Goal: Task Accomplishment & Management: Manage account settings

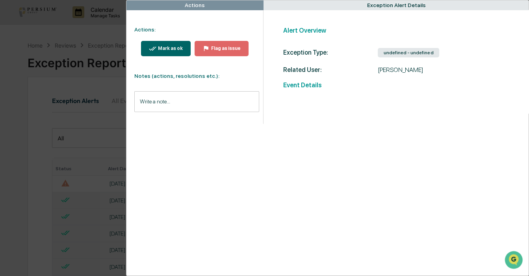
click at [400, 52] on div "undefined - undefined" at bounding box center [408, 52] width 61 height 9
click at [169, 51] on div "Mark as ok" at bounding box center [169, 49] width 26 height 6
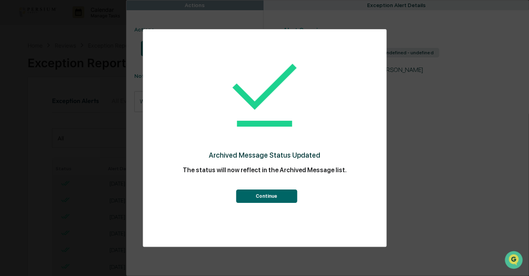
click at [290, 191] on button "Continue" at bounding box center [266, 196] width 61 height 13
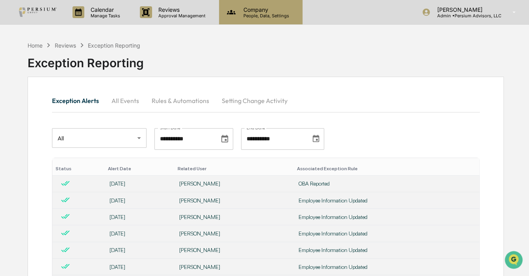
click at [268, 23] on div "Company People, Data, Settings" at bounding box center [260, 12] width 83 height 24
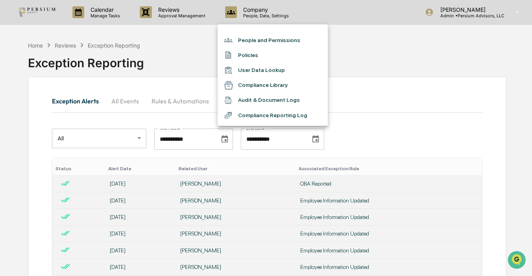
click at [257, 40] on li "People and Permissions" at bounding box center [273, 40] width 110 height 15
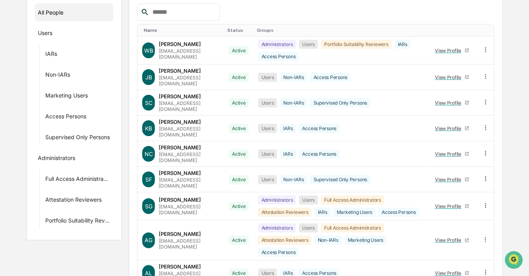
scroll to position [178, 0]
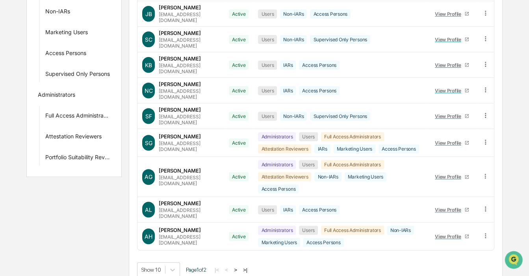
click at [239, 267] on button ">" at bounding box center [236, 270] width 8 height 7
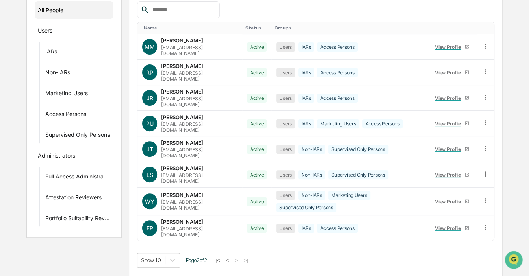
scroll to position [95, 0]
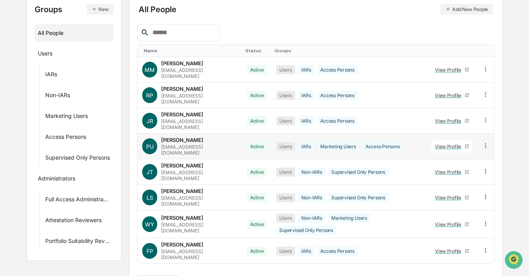
click at [449, 144] on div "View Profile" at bounding box center [450, 147] width 30 height 6
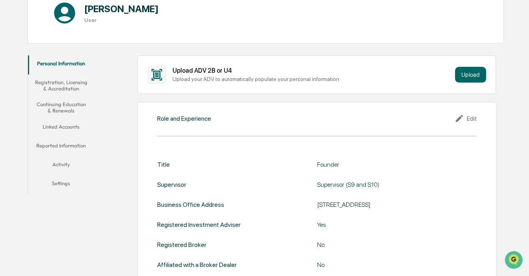
click at [71, 127] on button "Linked Accounts" at bounding box center [61, 128] width 66 height 19
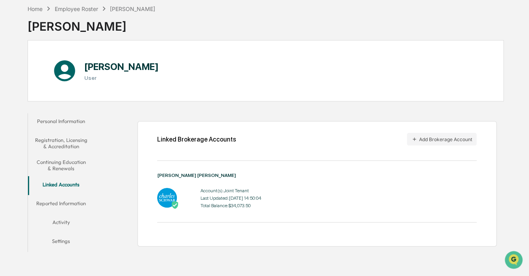
scroll to position [37, 0]
click at [174, 203] on img at bounding box center [175, 205] width 8 height 8
click at [58, 165] on button "Continuing Education & Renewals" at bounding box center [61, 165] width 66 height 22
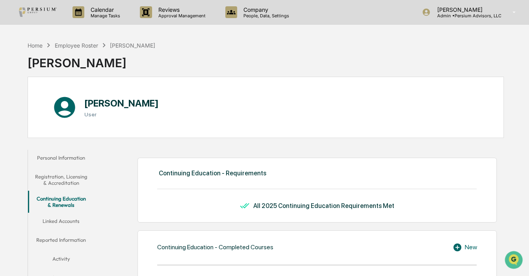
click at [71, 158] on button "Personal Information" at bounding box center [61, 159] width 66 height 19
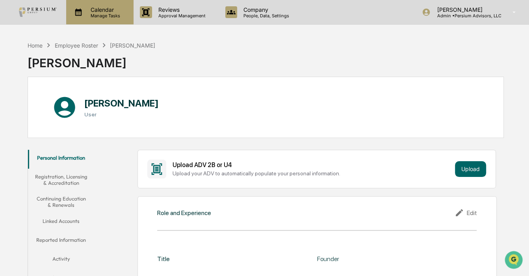
click at [94, 11] on p "Calendar" at bounding box center [104, 9] width 40 height 7
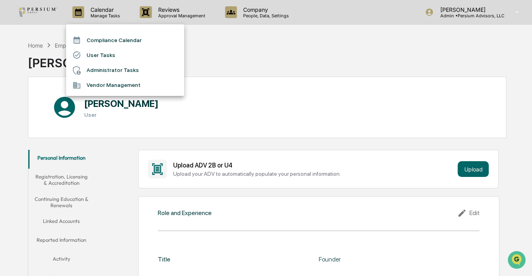
click at [253, 70] on div at bounding box center [266, 138] width 532 height 276
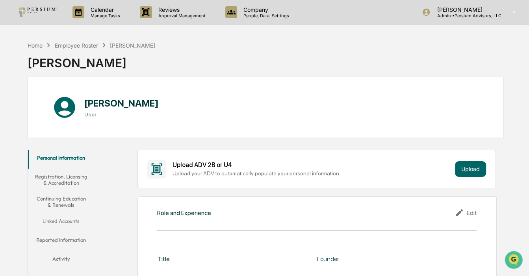
click at [260, 16] on p "People, Data, Settings" at bounding box center [265, 16] width 56 height 6
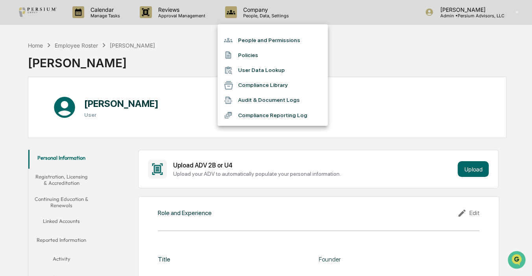
click at [256, 39] on li "People and Permissions" at bounding box center [273, 40] width 110 height 15
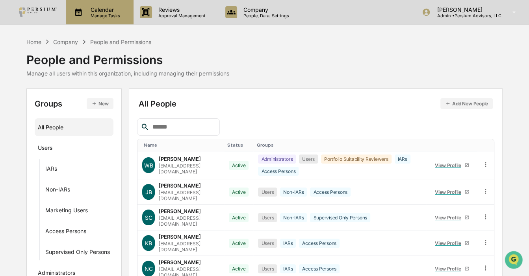
click at [107, 19] on div "Calendar Manage Tasks" at bounding box center [99, 12] width 67 height 24
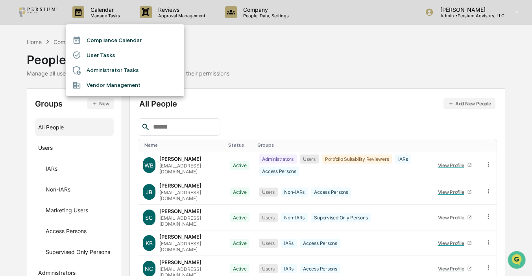
click at [31, 51] on div at bounding box center [266, 138] width 532 height 276
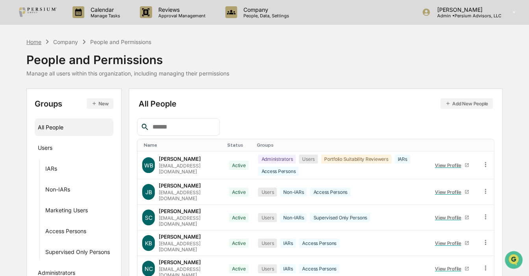
click at [33, 43] on div "Home" at bounding box center [33, 42] width 15 height 7
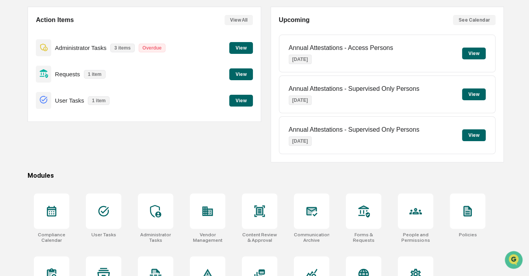
scroll to position [106, 0]
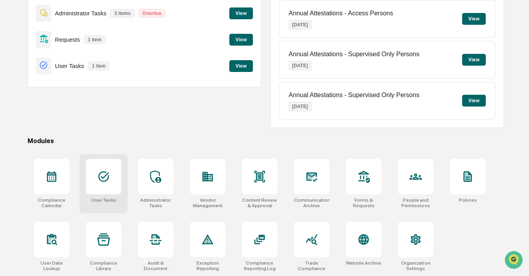
click at [100, 168] on div at bounding box center [103, 176] width 35 height 35
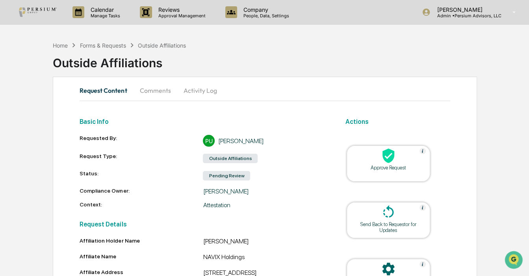
click at [234, 174] on div "Pending Review" at bounding box center [226, 175] width 47 height 9
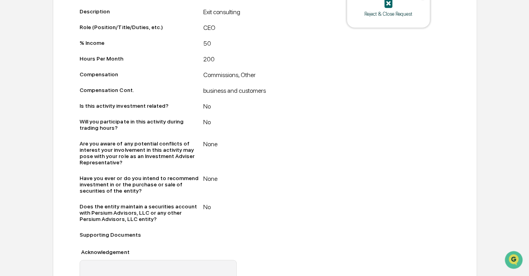
scroll to position [602, 0]
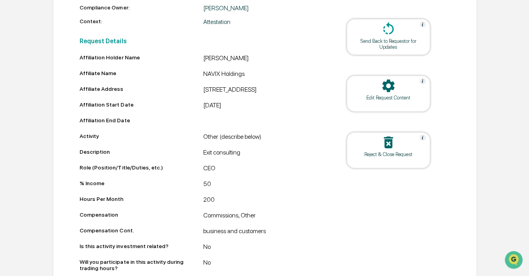
scroll to position [29, 0]
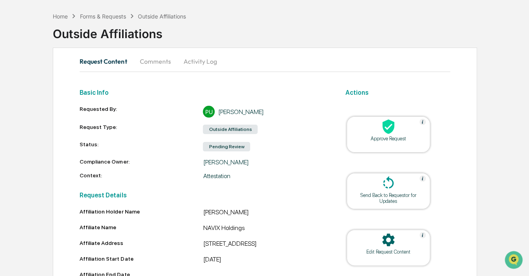
click at [224, 130] on div "Outside Affiliations" at bounding box center [230, 129] width 55 height 9
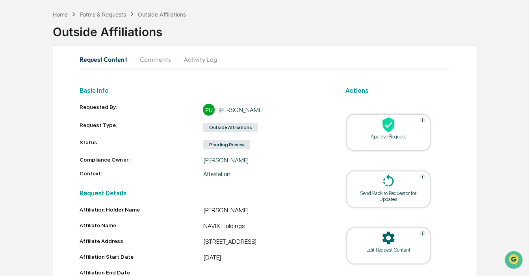
scroll to position [71, 0]
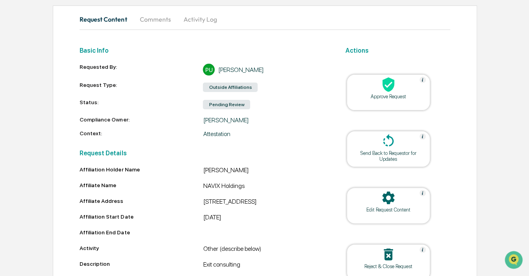
drag, startPoint x: 385, startPoint y: 90, endPoint x: 296, endPoint y: 134, distance: 99.7
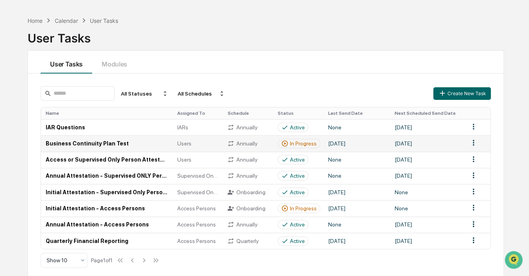
scroll to position [37, 0]
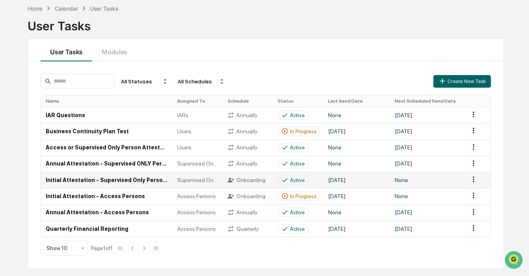
click at [301, 182] on div "Active" at bounding box center [297, 180] width 15 height 6
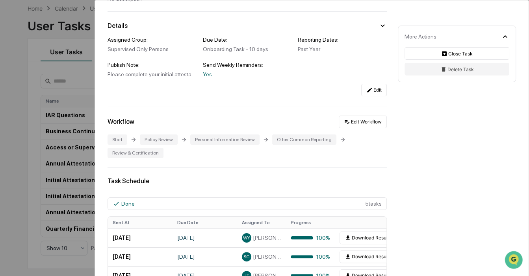
scroll to position [143, 0]
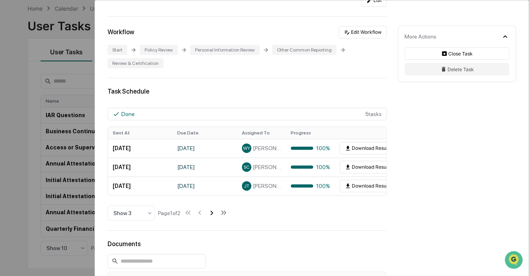
click at [213, 215] on icon at bounding box center [211, 213] width 3 height 4
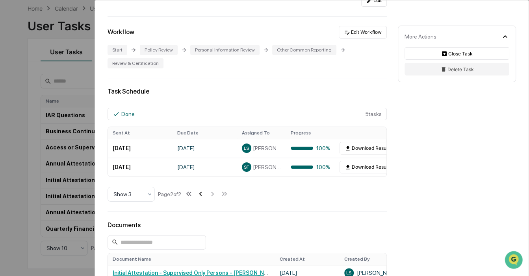
click at [200, 197] on icon at bounding box center [200, 194] width 9 height 9
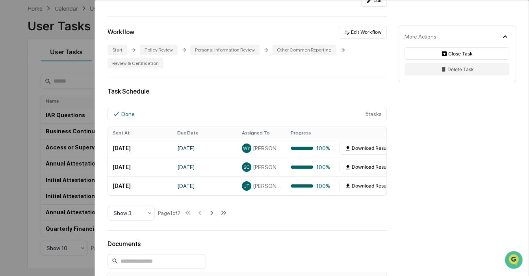
click at [22, 172] on div "User Tasks Initial Attestation - Supervised Only Persons Initial Attestation - …" at bounding box center [264, 138] width 529 height 276
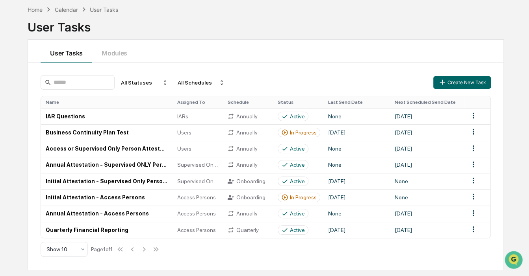
scroll to position [37, 0]
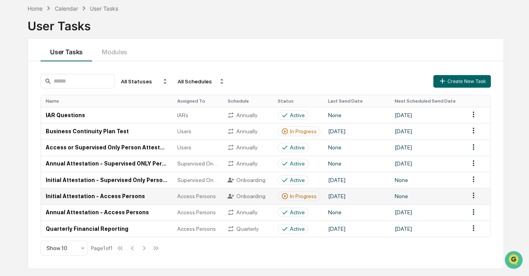
click at [292, 196] on div "In Progress" at bounding box center [303, 196] width 27 height 6
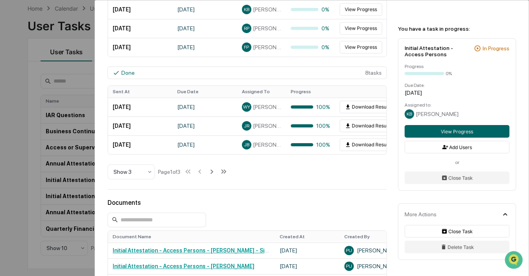
scroll to position [286, 0]
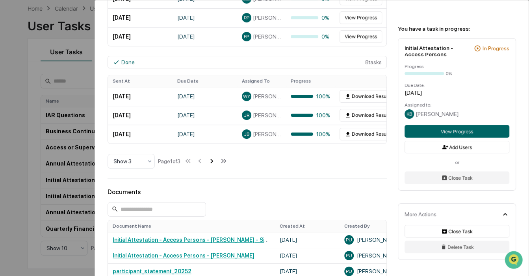
click at [212, 161] on icon at bounding box center [211, 161] width 9 height 9
click at [203, 164] on icon at bounding box center [200, 161] width 9 height 9
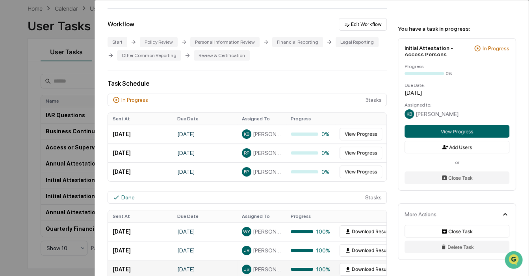
scroll to position [143, 0]
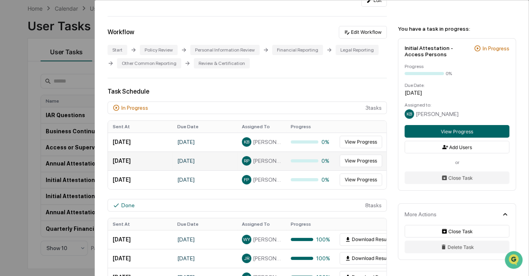
click at [256, 161] on span "Raymond Prophater" at bounding box center [267, 161] width 28 height 6
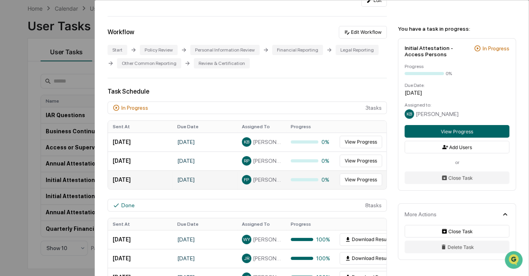
click at [258, 183] on span "[PERSON_NAME]" at bounding box center [267, 180] width 28 height 6
click at [39, 161] on div "User Tasks Initial Attestation - Access Persons Initial Attestation - Access Pe…" at bounding box center [264, 138] width 529 height 276
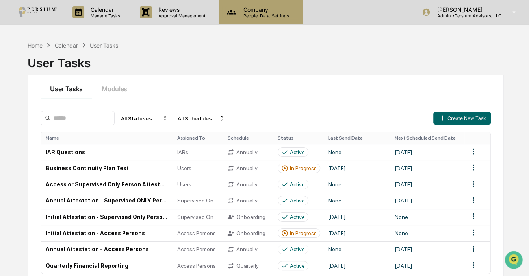
click at [274, 8] on p "Company" at bounding box center [265, 9] width 56 height 7
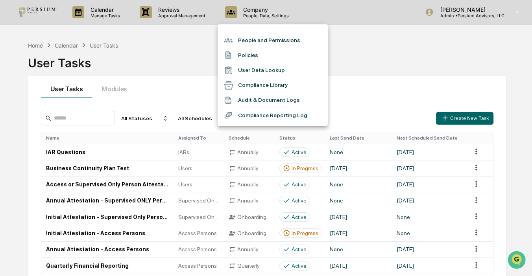
click at [251, 37] on li "People and Permissions" at bounding box center [273, 40] width 110 height 15
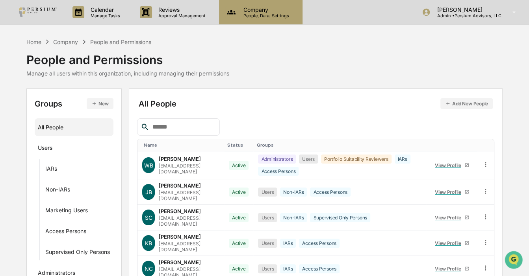
click at [256, 22] on div "Company People, Data, Settings" at bounding box center [260, 12] width 83 height 24
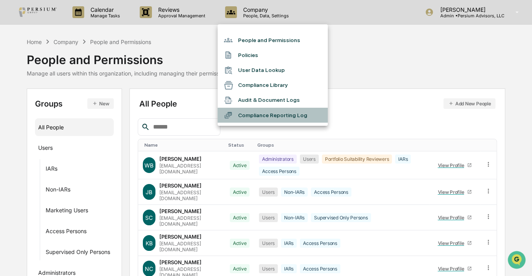
click at [262, 117] on li "Compliance Reporting Log" at bounding box center [273, 115] width 110 height 15
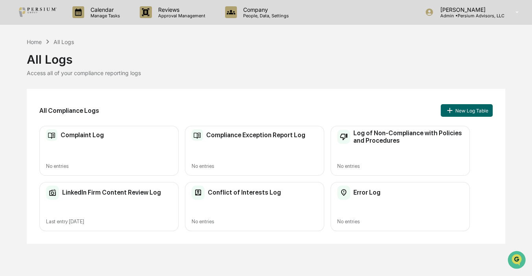
click at [73, 135] on h2 "Complaint Log" at bounding box center [82, 135] width 43 height 7
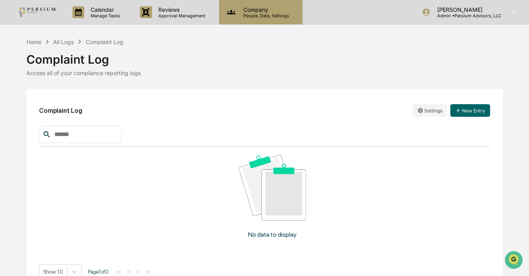
click at [251, 19] on div "Company People, Data, Settings" at bounding box center [260, 12] width 83 height 24
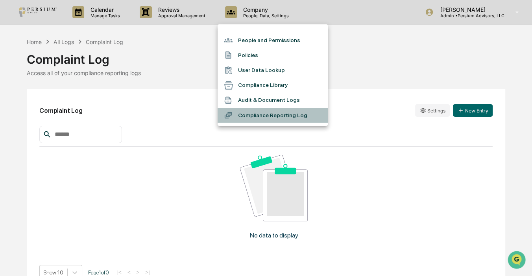
click at [276, 111] on li "Compliance Reporting Log" at bounding box center [273, 115] width 110 height 15
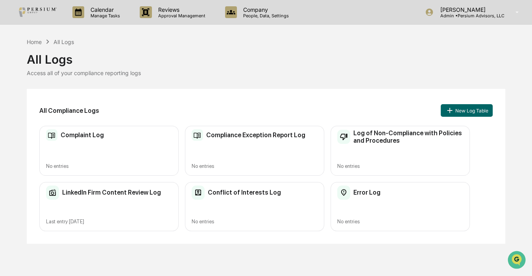
click at [111, 191] on h2 "LinkedIn Firm Content Review Log" at bounding box center [111, 192] width 99 height 7
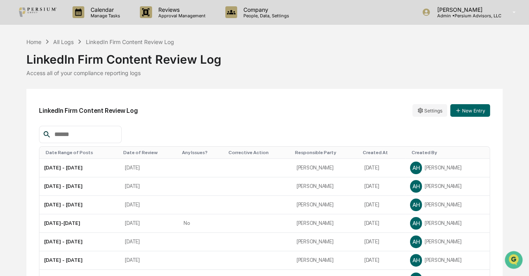
click at [74, 152] on div "Date Range of Posts" at bounding box center [81, 153] width 71 height 6
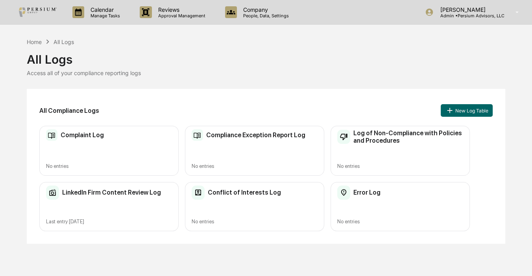
click at [109, 187] on div "LinkedIn Firm Content Review Log" at bounding box center [103, 193] width 115 height 14
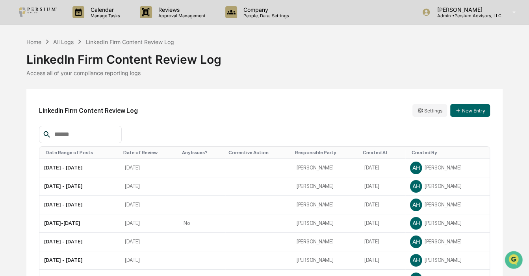
click at [149, 150] on div "Date of Review" at bounding box center [149, 153] width 52 height 6
click at [149, 151] on div "Date of Review ▲" at bounding box center [150, 153] width 57 height 6
click at [280, 120] on div "LinkedIn Firm Content Review Log Settings New Entry Date Range of Posts Date of…" at bounding box center [264, 208] width 476 height 239
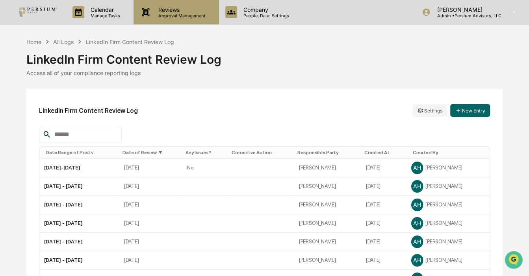
click at [186, 10] on p "Reviews" at bounding box center [181, 9] width 58 height 7
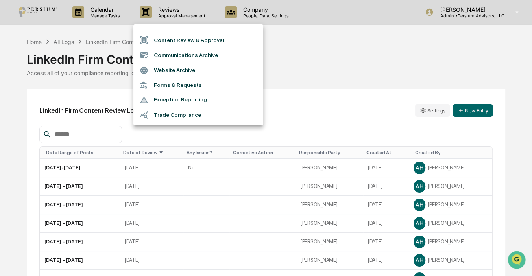
click at [278, 8] on div at bounding box center [266, 138] width 532 height 276
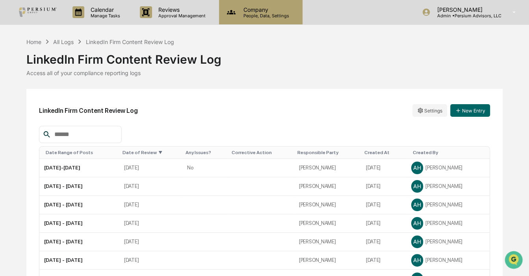
click at [263, 15] on p "People, Data, Settings" at bounding box center [265, 16] width 56 height 6
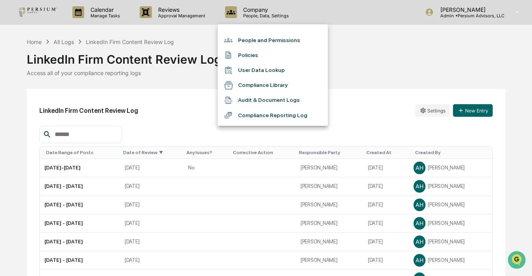
click at [254, 84] on li "Compliance Library" at bounding box center [273, 85] width 110 height 15
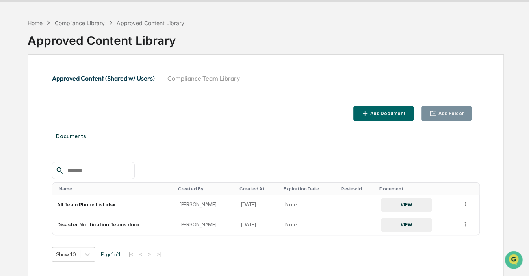
scroll to position [43, 0]
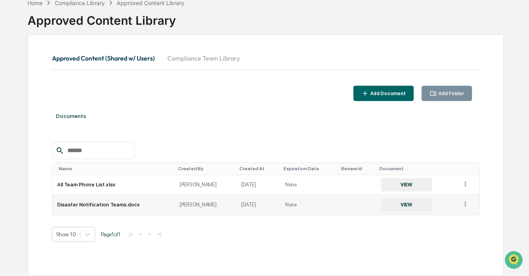
click at [406, 205] on button "VIEW" at bounding box center [406, 204] width 51 height 13
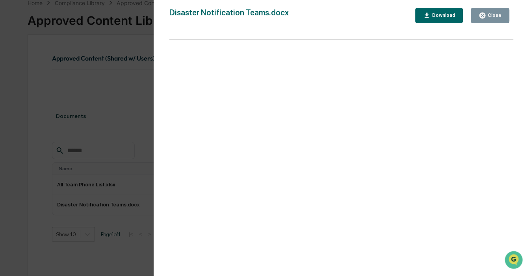
click at [122, 105] on div "Version History 08/22/2025, 05:37 PM Anna Hubert Disaster Notification Teams.do…" at bounding box center [264, 138] width 529 height 276
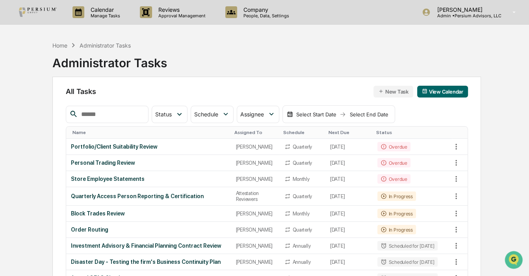
click at [101, 108] on div at bounding box center [107, 114] width 83 height 17
click at [93, 115] on input "text" at bounding box center [111, 114] width 67 height 10
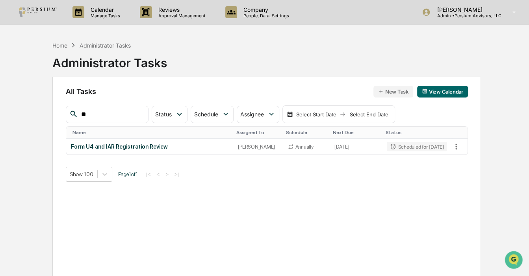
drag, startPoint x: 110, startPoint y: 117, endPoint x: 18, endPoint y: 111, distance: 92.4
click at [18, 111] on div "Calendar Manage Tasks Reviews Approval Management Company People, Data, Setting…" at bounding box center [264, 157] width 529 height 314
click at [32, 104] on div "Home Administrator Tasks Administrator Tasks All Tasks New Task View Calendar *…" at bounding box center [264, 175] width 476 height 276
drag, startPoint x: 102, startPoint y: 113, endPoint x: -12, endPoint y: 105, distance: 114.5
click at [0, 105] on html "Calendar Manage Tasks Reviews Approval Management Company People, Data, Setting…" at bounding box center [264, 138] width 529 height 276
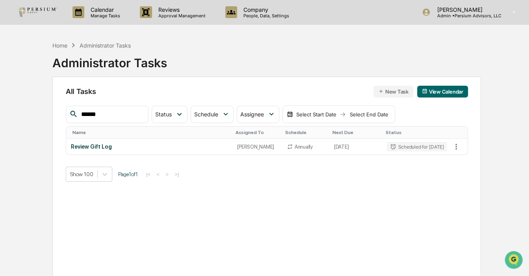
click at [119, 114] on input "******" at bounding box center [111, 114] width 67 height 10
drag, startPoint x: 117, startPoint y: 117, endPoint x: -6, endPoint y: 112, distance: 123.0
click at [0, 112] on html "Calendar Manage Tasks Reviews Approval Management Company People, Data, Setting…" at bounding box center [264, 138] width 529 height 276
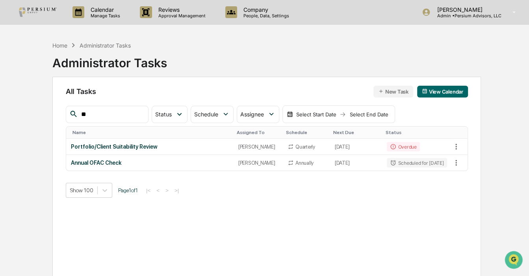
type input "*"
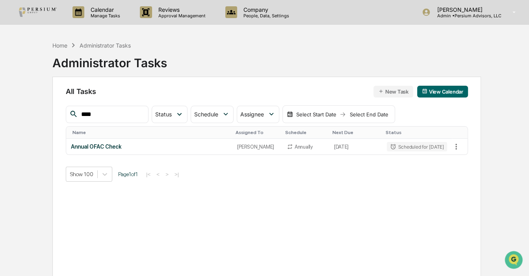
drag, startPoint x: 106, startPoint y: 111, endPoint x: 53, endPoint y: 112, distance: 52.8
click at [53, 112] on div "All Tasks New Task View Calendar **** Status Select/Deselect All Done In Progre…" at bounding box center [266, 184] width 429 height 215
drag, startPoint x: 123, startPoint y: 111, endPoint x: -6, endPoint y: 108, distance: 129.2
click at [0, 108] on html "**********" at bounding box center [264, 138] width 529 height 276
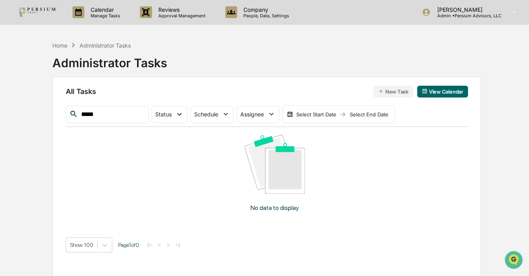
drag, startPoint x: 138, startPoint y: 115, endPoint x: 45, endPoint y: 118, distance: 92.6
click at [45, 118] on div "Home Administrator Tasks Administrator Tasks All Tasks New Task View Calendar *…" at bounding box center [267, 175] width 452 height 276
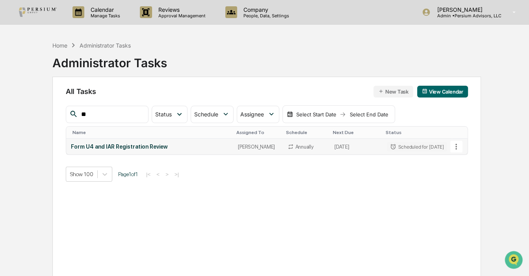
click at [455, 147] on icon at bounding box center [456, 147] width 9 height 9
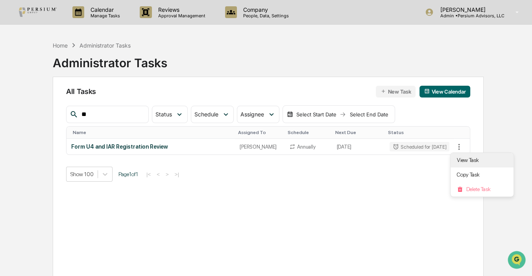
click at [471, 158] on li "View Task" at bounding box center [482, 160] width 63 height 15
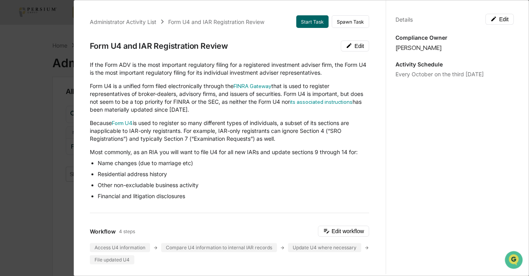
click at [37, 200] on div "Administrator Activity List Form U4 and IAR Registration Review Start Task Spaw…" at bounding box center [264, 138] width 529 height 276
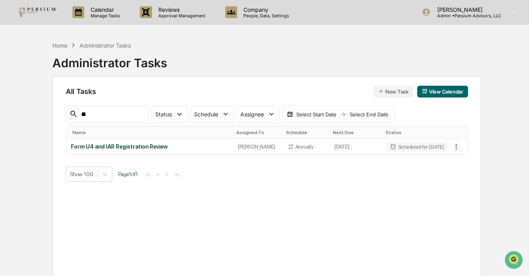
drag, startPoint x: 63, startPoint y: 118, endPoint x: 59, endPoint y: 114, distance: 5.6
click at [52, 117] on div "All Tasks New Task View Calendar ** Status Select/Deselect All Done In Progress…" at bounding box center [266, 184] width 429 height 215
drag, startPoint x: 102, startPoint y: 115, endPoint x: 55, endPoint y: 116, distance: 46.5
click at [55, 116] on div "All Tasks New Task View Calendar ** Status Select/Deselect All Done In Progress…" at bounding box center [266, 184] width 429 height 215
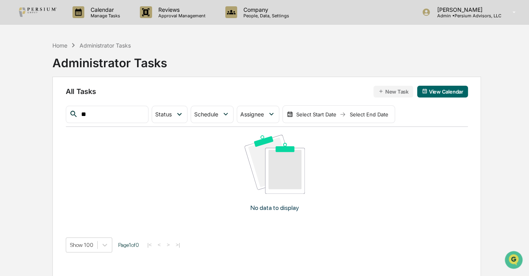
type input "*"
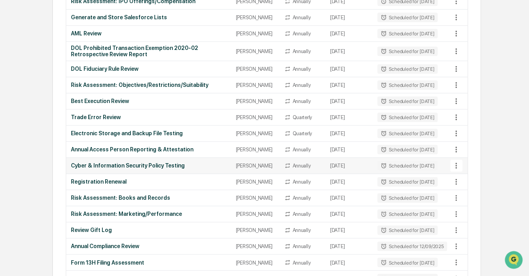
scroll to position [709, 0]
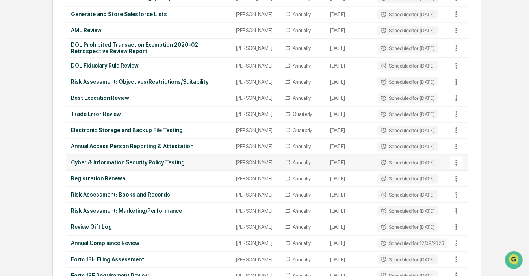
click at [135, 166] on div "Cyber & Information Security Policy Testing" at bounding box center [148, 163] width 155 height 6
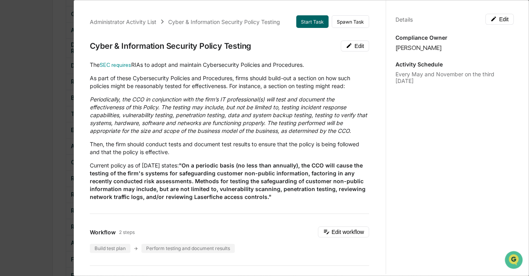
click at [252, 162] on strong ""On a periodic basis (no less than annually), the CCO will cause the testing of…" at bounding box center [228, 181] width 276 height 38
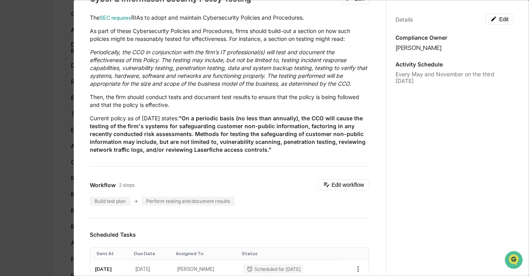
scroll to position [35, 0]
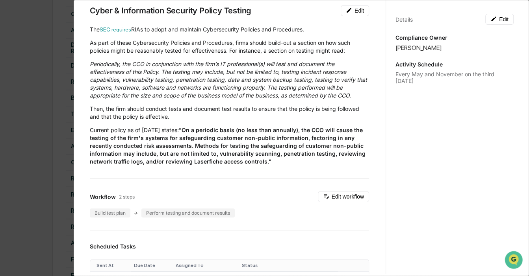
click at [239, 100] on div "The SEC requires RIAs to adopt and maintain Cybersecurity Policies and Procedur…" at bounding box center [229, 96] width 279 height 140
click at [202, 63] on em "Periodically, the CCO in conjunction with the firm’s IT professional(s) will te…" at bounding box center [228, 80] width 277 height 38
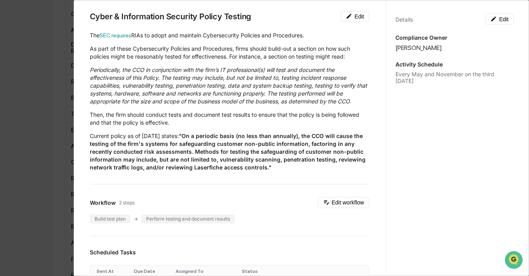
scroll to position [0, 0]
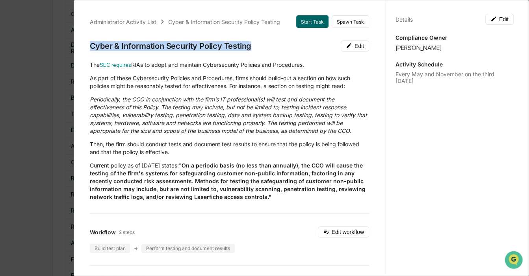
drag, startPoint x: 91, startPoint y: 46, endPoint x: 260, endPoint y: 42, distance: 169.4
click at [260, 42] on div "Cyber & Information Security Policy Testing Edit" at bounding box center [229, 46] width 279 height 11
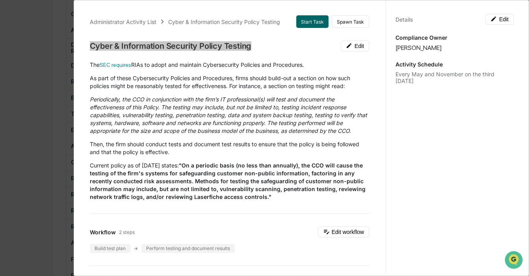
scroll to position [107, 0]
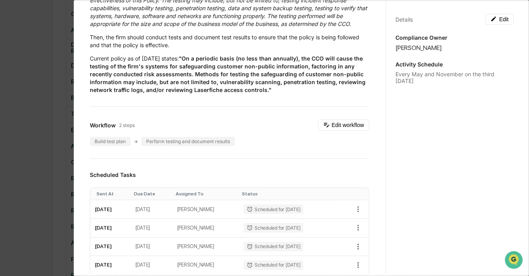
click at [62, 102] on div "Administrator Activity List Cyber & Information Security Policy Testing Start T…" at bounding box center [264, 138] width 529 height 276
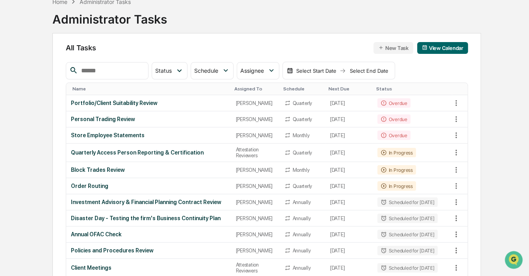
scroll to position [0, 0]
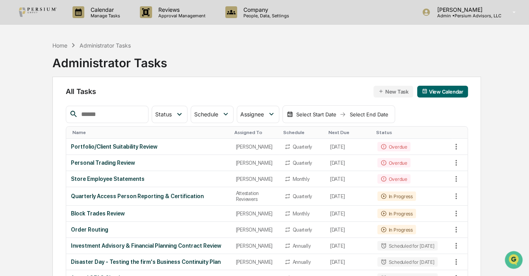
click at [97, 109] on input "text" at bounding box center [111, 114] width 67 height 10
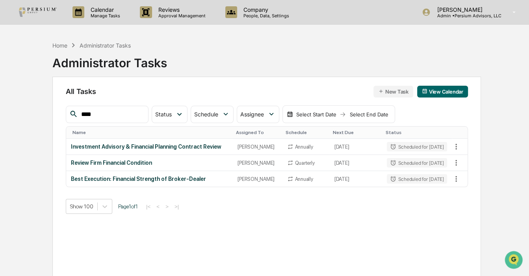
drag, startPoint x: 118, startPoint y: 116, endPoint x: 30, endPoint y: 117, distance: 87.8
click at [30, 117] on div "Home Administrator Tasks Administrator Tasks All Tasks New Task View Calendar *…" at bounding box center [264, 175] width 476 height 276
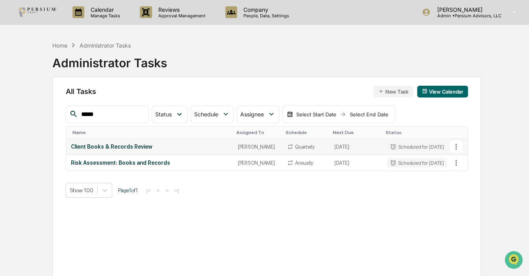
click at [132, 145] on div "Client Books & Records Review" at bounding box center [150, 147] width 158 height 6
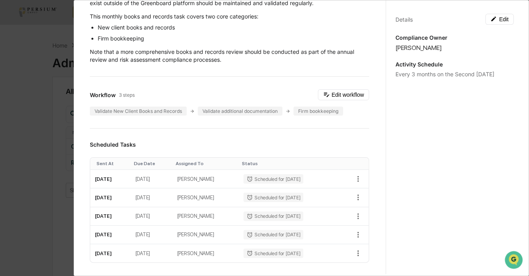
scroll to position [71, 0]
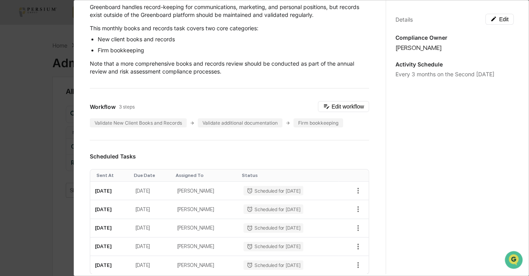
click at [295, 72] on p "Note that a more comprehensive books and records review should be conducted as …" at bounding box center [229, 68] width 279 height 16
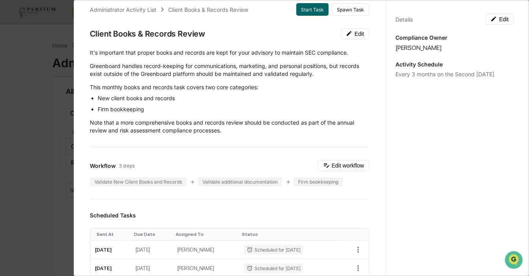
scroll to position [0, 0]
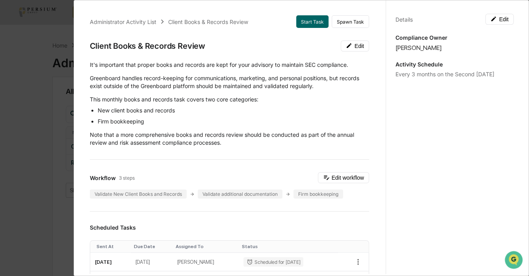
click at [22, 118] on div "Administrator Activity List Client Books & Records Review Start Task Spawn Task…" at bounding box center [264, 138] width 529 height 276
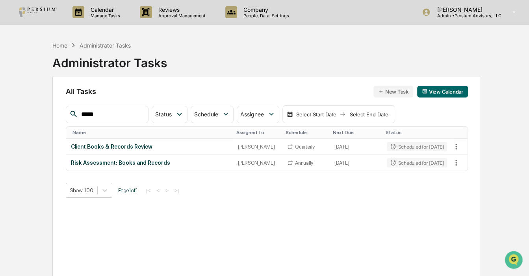
drag, startPoint x: 116, startPoint y: 111, endPoint x: 57, endPoint y: 110, distance: 59.1
click at [57, 110] on div "All Tasks New Task View Calendar ***** Status Select/Deselect All Done In Progr…" at bounding box center [266, 184] width 429 height 215
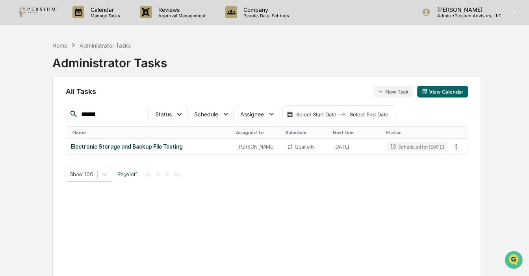
drag, startPoint x: 130, startPoint y: 113, endPoint x: 13, endPoint y: 113, distance: 116.2
click at [13, 113] on div "Calendar Manage Tasks Reviews Approval Management Company People, Data, Setting…" at bounding box center [264, 157] width 529 height 314
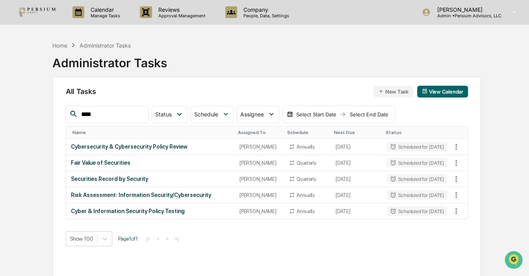
drag, startPoint x: 126, startPoint y: 115, endPoint x: 11, endPoint y: 107, distance: 115.3
click at [11, 107] on div "Calendar Manage Tasks Reviews Approval Management Company People, Data, Setting…" at bounding box center [264, 157] width 529 height 314
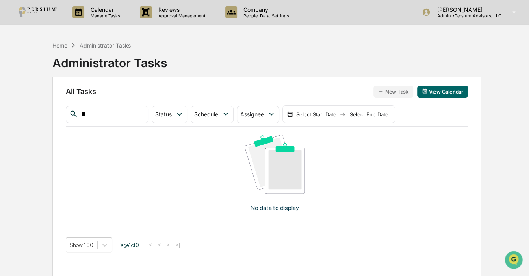
type input "*"
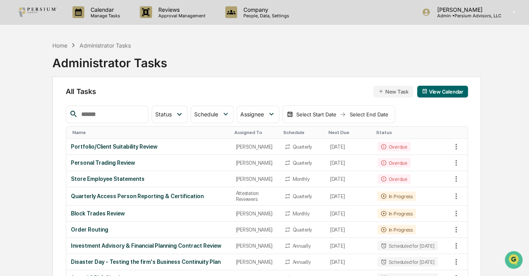
drag, startPoint x: 113, startPoint y: 108, endPoint x: 104, endPoint y: 107, distance: 8.7
click at [104, 107] on div at bounding box center [107, 114] width 83 height 17
click at [109, 118] on input "text" at bounding box center [111, 114] width 67 height 10
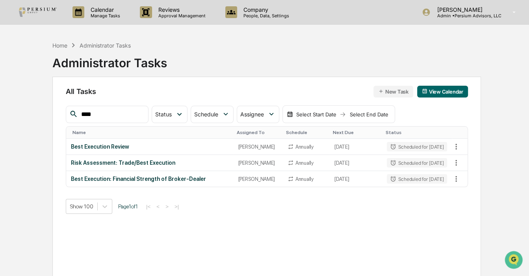
drag, startPoint x: 90, startPoint y: 115, endPoint x: 35, endPoint y: 114, distance: 54.4
click at [35, 114] on div "Home Administrator Tasks Administrator Tasks All Tasks New Task View Calendar *…" at bounding box center [264, 175] width 476 height 276
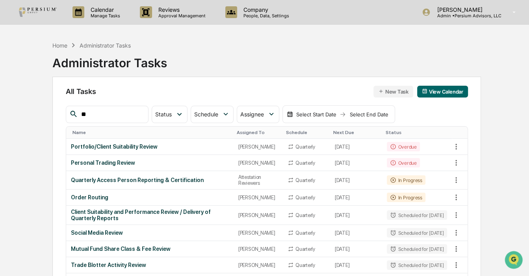
type input "*"
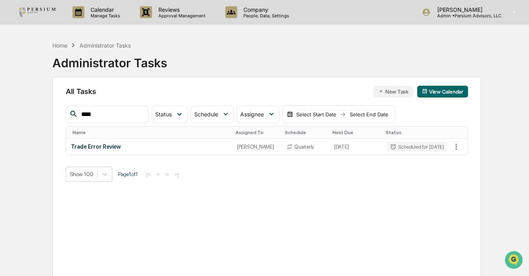
drag, startPoint x: 111, startPoint y: 117, endPoint x: 57, endPoint y: 116, distance: 54.0
click at [57, 116] on div "All Tasks New Task View Calendar **** Status Select/Deselect All Done In Progre…" at bounding box center [266, 184] width 429 height 215
type input "*******"
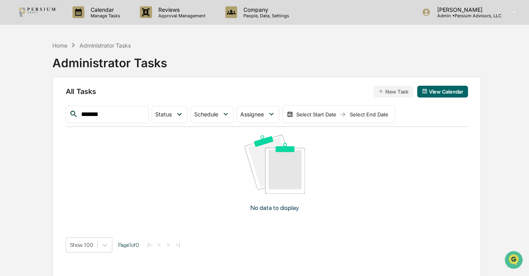
drag, startPoint x: 108, startPoint y: 117, endPoint x: 52, endPoint y: 117, distance: 55.5
click at [52, 117] on div "All Tasks New Task View Calendar ******* Status Select/Deselect All Done In Pro…" at bounding box center [266, 184] width 429 height 215
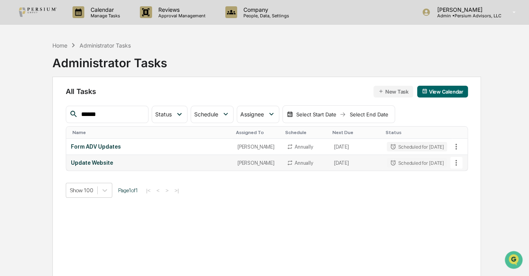
click at [98, 164] on div "Update Website" at bounding box center [149, 163] width 157 height 6
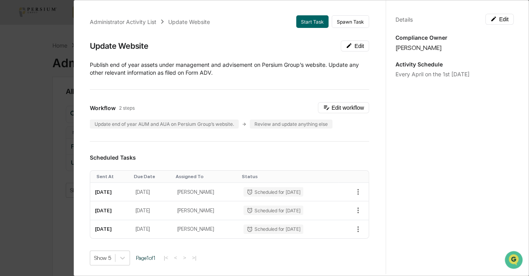
click at [59, 124] on div "Administrator Activity List Update Website Start Task Spawn Task Update Website…" at bounding box center [264, 138] width 529 height 276
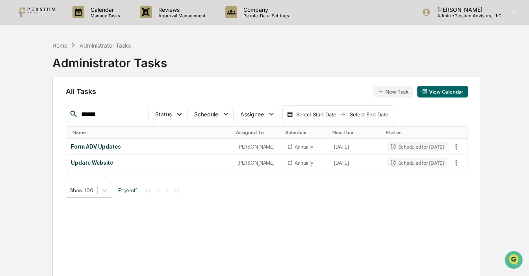
click at [221, 80] on div "All Tasks New Task View Calendar ****** Status Select/Deselect All Done In Prog…" at bounding box center [266, 184] width 429 height 215
click at [511, 176] on div "Calendar Manage Tasks Reviews Approval Management Company People, Data, Setting…" at bounding box center [264, 157] width 529 height 314
drag, startPoint x: 133, startPoint y: 116, endPoint x: 30, endPoint y: 105, distance: 103.4
click at [30, 105] on div "Home Administrator Tasks Administrator Tasks All Tasks New Task View Calendar *…" at bounding box center [264, 175] width 476 height 276
type input "*****"
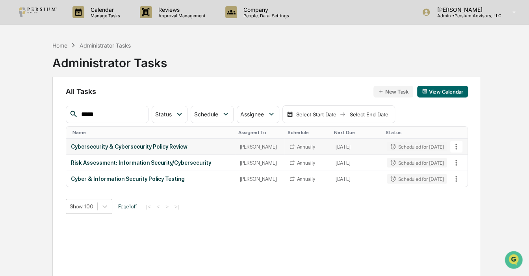
click at [126, 146] on div "Cybersecurity & Cybersecurity Policy Review" at bounding box center [151, 147] width 160 height 6
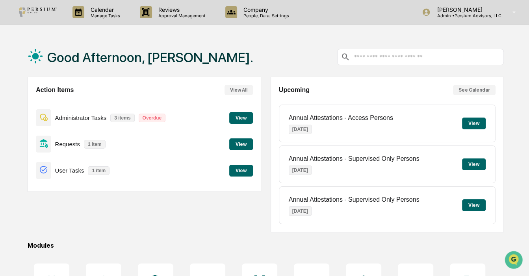
click at [236, 119] on button "View" at bounding box center [241, 118] width 24 height 12
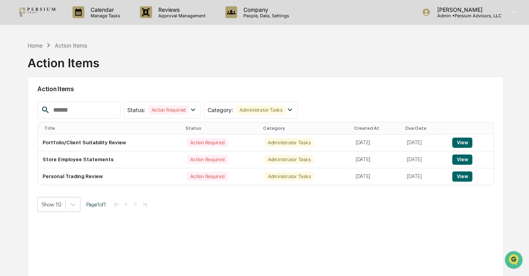
click at [436, 54] on div "Home Action Items Action Items" at bounding box center [266, 56] width 476 height 39
click at [98, 18] on p "Manage Tasks" at bounding box center [104, 16] width 40 height 6
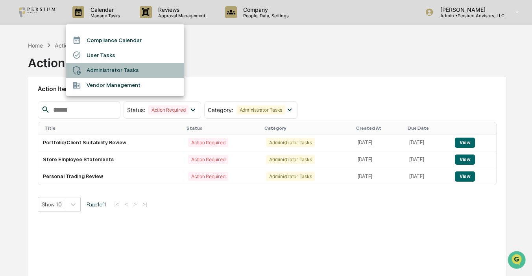
click at [109, 70] on li "Administrator Tasks" at bounding box center [125, 70] width 118 height 15
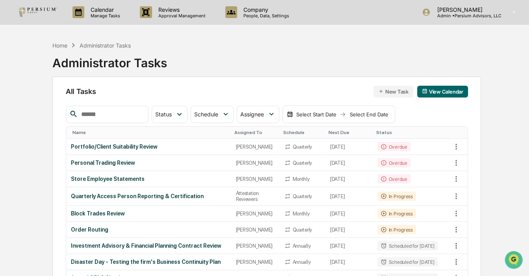
click at [103, 111] on input "text" at bounding box center [111, 114] width 67 height 10
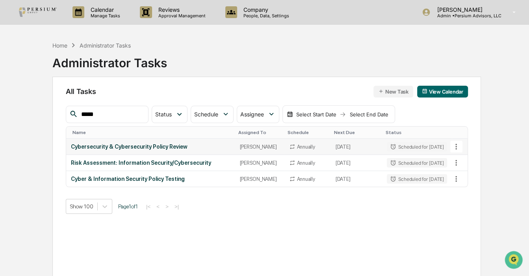
click at [134, 144] on div "Cybersecurity & Cybersecurity Policy Review" at bounding box center [151, 147] width 160 height 6
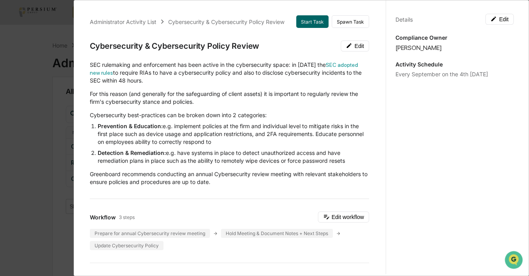
click at [38, 153] on div "Administrator Activity List Cybersecurity & Cybersecurity Policy Review Start T…" at bounding box center [264, 138] width 529 height 276
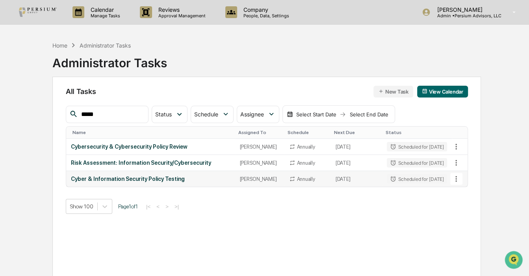
click at [113, 177] on div "Cyber & Information Security Policy Testing" at bounding box center [151, 179] width 160 height 6
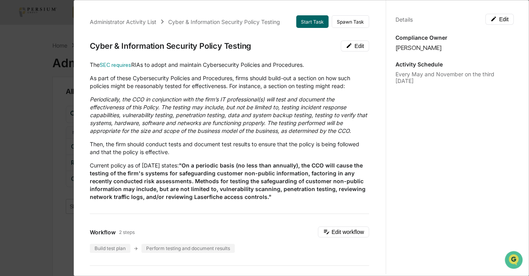
click at [50, 141] on div "Administrator Activity List Cyber & Information Security Policy Testing Start T…" at bounding box center [264, 138] width 529 height 276
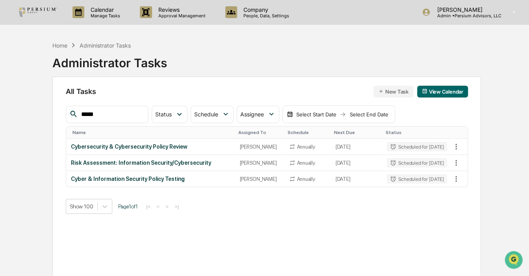
click at [181, 258] on div "All Tasks New Task View Calendar ***** Status Select/Deselect All Done In Progr…" at bounding box center [266, 184] width 429 height 215
drag, startPoint x: 111, startPoint y: 112, endPoint x: 61, endPoint y: 112, distance: 49.2
click at [61, 112] on div "All Tasks New Task View Calendar ***** Status Select/Deselect All Done In Progr…" at bounding box center [266, 184] width 429 height 215
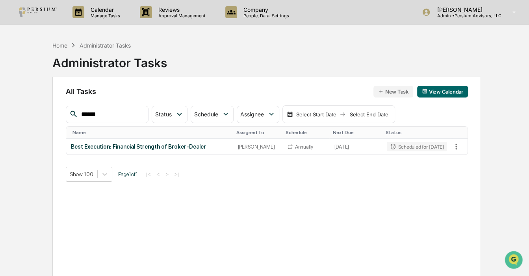
click at [168, 258] on div "All Tasks New Task View Calendar ****** Status Select/Deselect All Done In Prog…" at bounding box center [266, 184] width 429 height 215
drag, startPoint x: 111, startPoint y: 109, endPoint x: 17, endPoint y: 107, distance: 94.2
click at [17, 107] on div "Calendar Manage Tasks Reviews Approval Management Company People, Data, Setting…" at bounding box center [264, 157] width 529 height 314
type input "***"
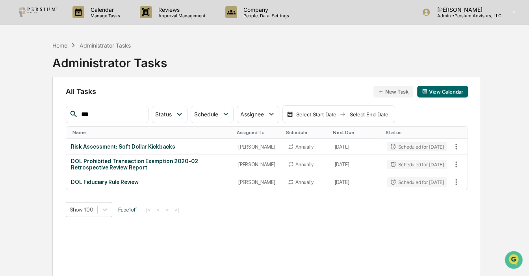
click at [185, 256] on div "All Tasks New Task View Calendar *** Status Select/Deselect All Done In Progres…" at bounding box center [266, 184] width 429 height 215
click at [147, 240] on div "All Tasks New Task View Calendar *** Status Select/Deselect All Done In Progres…" at bounding box center [266, 184] width 429 height 215
click at [63, 46] on div "Home" at bounding box center [59, 45] width 15 height 7
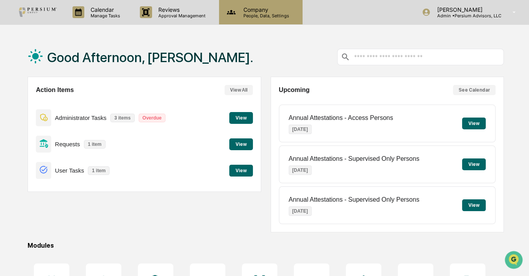
click at [250, 11] on p "Company" at bounding box center [265, 9] width 56 height 7
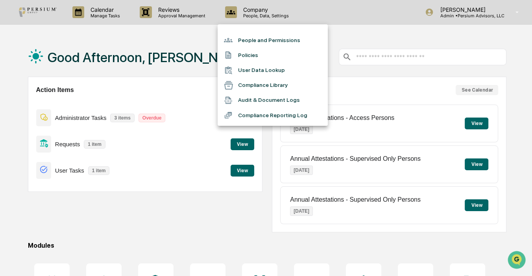
click at [161, 17] on div at bounding box center [266, 138] width 532 height 276
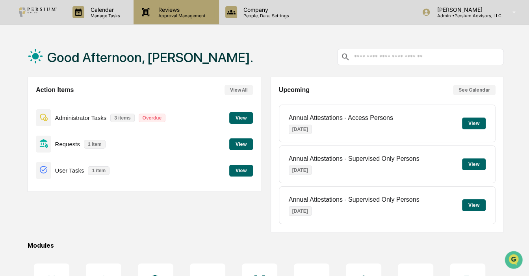
click at [169, 11] on p "Reviews" at bounding box center [181, 9] width 58 height 7
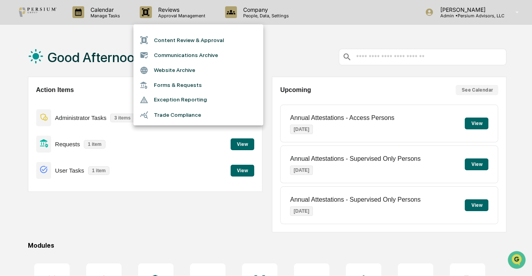
click at [108, 11] on div at bounding box center [266, 138] width 532 height 276
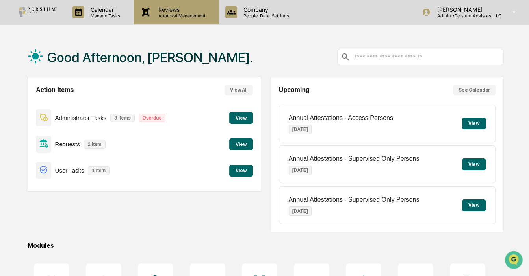
click at [180, 7] on p "Reviews" at bounding box center [181, 9] width 58 height 7
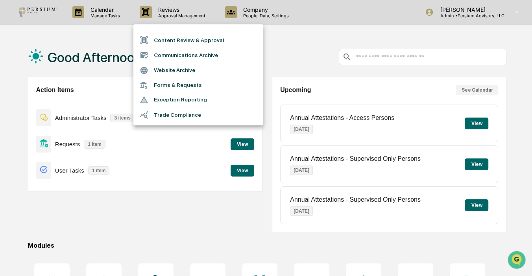
click at [167, 85] on li "Forms & Requests" at bounding box center [199, 85] width 130 height 15
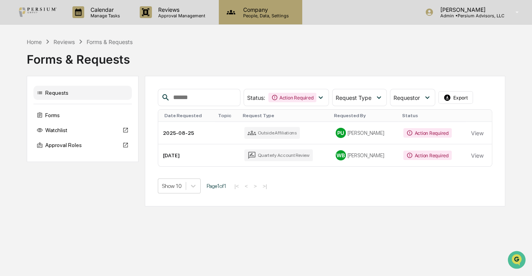
click at [260, 7] on p "Company" at bounding box center [265, 9] width 56 height 7
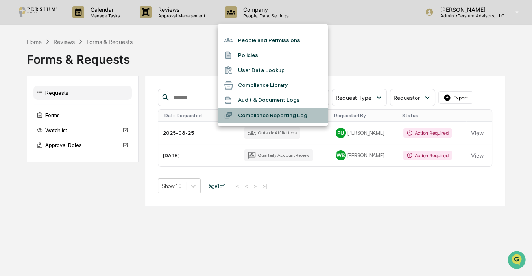
click at [266, 119] on li "Compliance Reporting Log" at bounding box center [273, 115] width 110 height 15
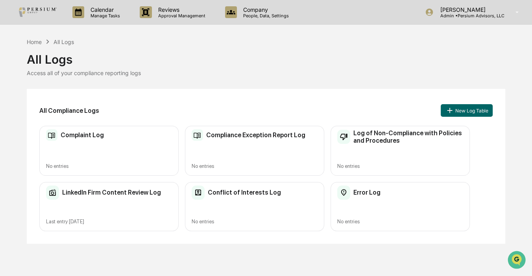
click at [73, 135] on h2 "Complaint Log" at bounding box center [82, 135] width 43 height 7
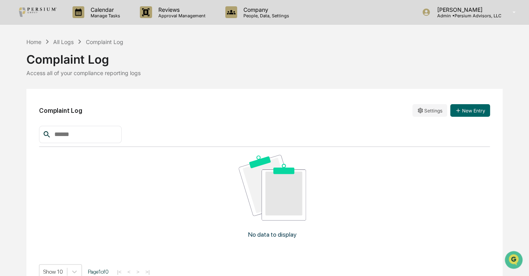
click at [67, 37] on div "Home All Logs Complaint Log" at bounding box center [74, 41] width 97 height 9
click at [66, 42] on div "All Logs" at bounding box center [63, 42] width 20 height 7
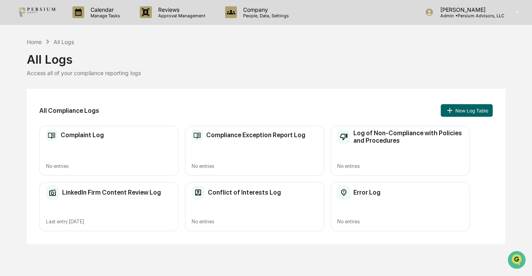
click at [215, 143] on div "Compliance Exception Report Log No entries" at bounding box center [254, 151] width 139 height 50
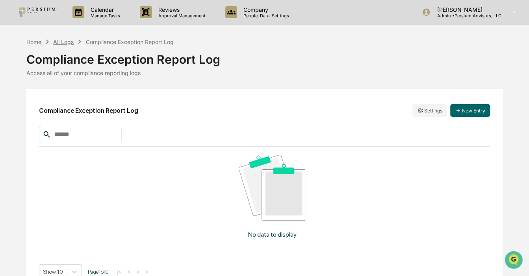
click at [74, 41] on div "All Logs" at bounding box center [63, 42] width 20 height 7
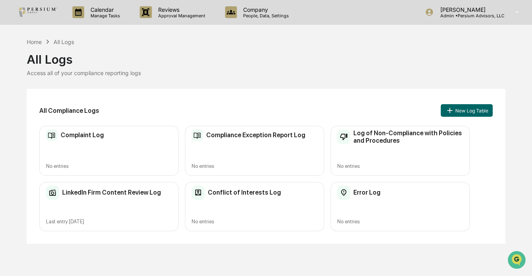
click at [232, 192] on h2 "Conflict of Interests Log" at bounding box center [244, 192] width 73 height 7
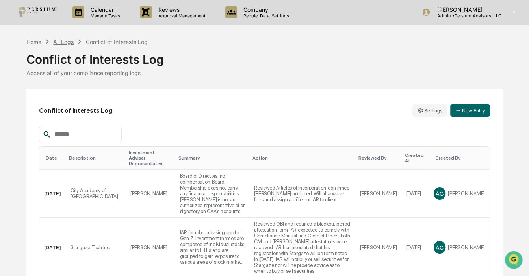
click at [55, 41] on div "All Logs" at bounding box center [63, 42] width 20 height 7
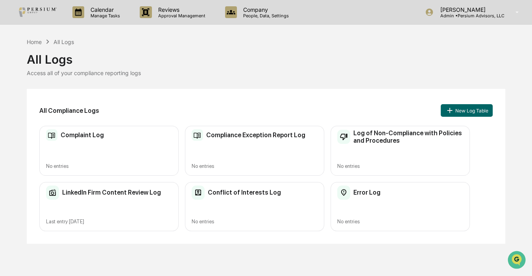
click at [364, 193] on h2 "Error Log" at bounding box center [367, 192] width 27 height 7
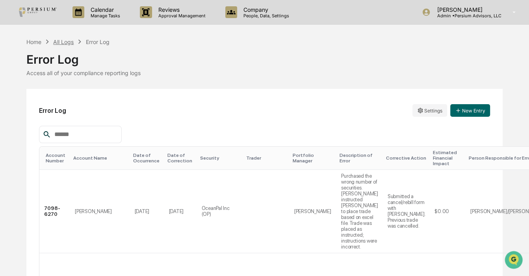
click at [69, 39] on div "All Logs" at bounding box center [63, 42] width 20 height 7
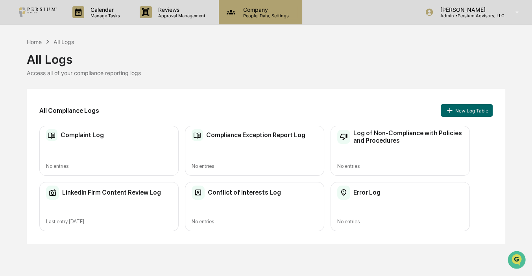
click at [265, 11] on p "Company" at bounding box center [265, 9] width 56 height 7
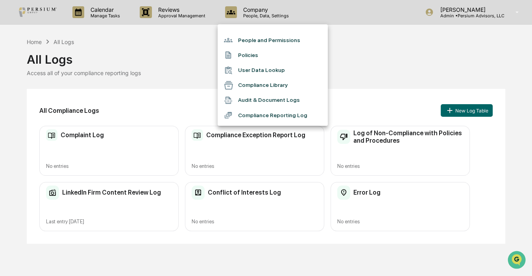
click at [184, 50] on div at bounding box center [266, 138] width 532 height 276
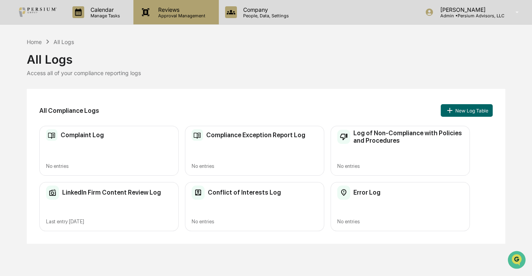
click at [187, 11] on p "Reviews" at bounding box center [181, 9] width 58 height 7
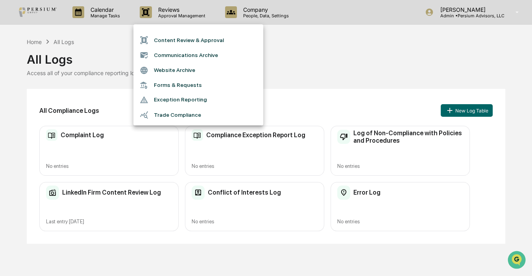
click at [106, 52] on div at bounding box center [266, 138] width 532 height 276
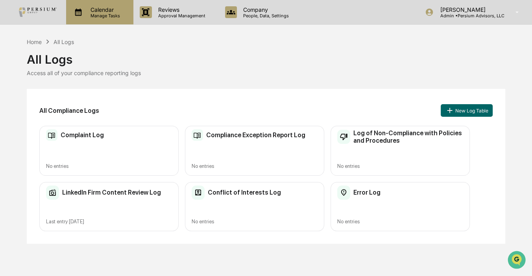
click at [113, 17] on p "Manage Tasks" at bounding box center [104, 16] width 40 height 6
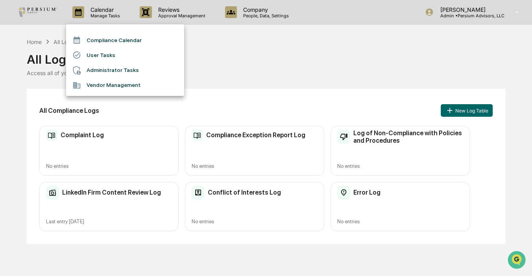
click at [240, 38] on div at bounding box center [266, 138] width 532 height 276
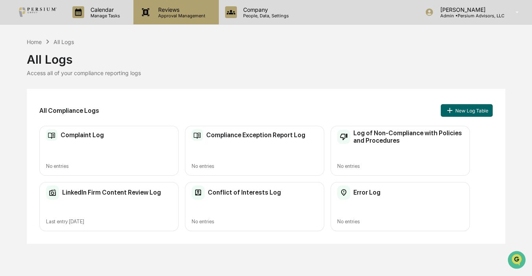
click at [192, 17] on p "Approval Management" at bounding box center [181, 16] width 58 height 6
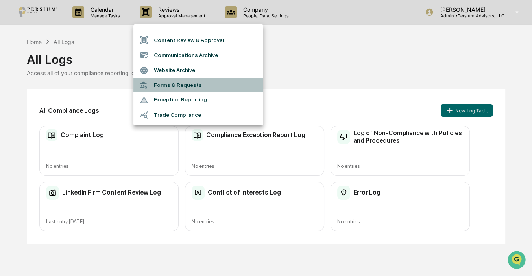
click at [176, 85] on li "Forms & Requests" at bounding box center [199, 85] width 130 height 15
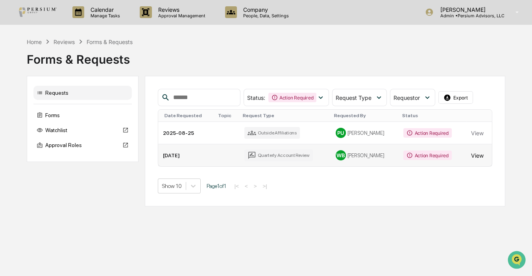
click at [477, 156] on button "View" at bounding box center [477, 156] width 13 height 16
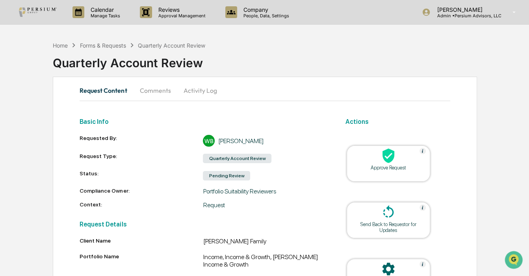
click at [165, 91] on button "Comments" at bounding box center [155, 90] width 44 height 19
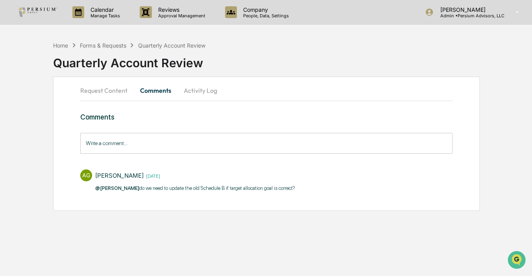
click at [94, 92] on button "Request Content" at bounding box center [107, 90] width 54 height 19
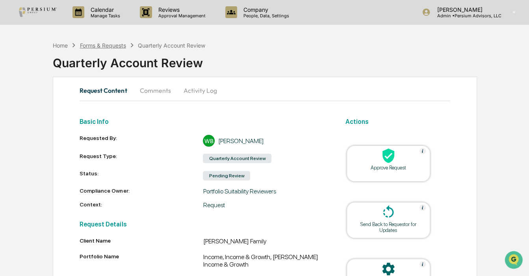
click at [100, 43] on div "Forms & Requests" at bounding box center [103, 45] width 46 height 7
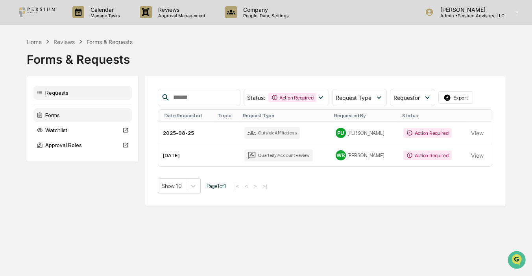
click at [62, 114] on div "Forms" at bounding box center [82, 115] width 98 height 14
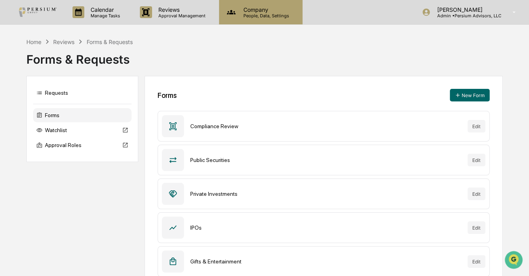
click at [278, 21] on div "Company People, Data, Settings" at bounding box center [260, 12] width 83 height 24
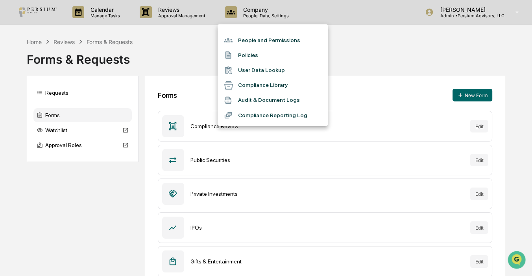
click at [194, 35] on div at bounding box center [266, 138] width 532 height 276
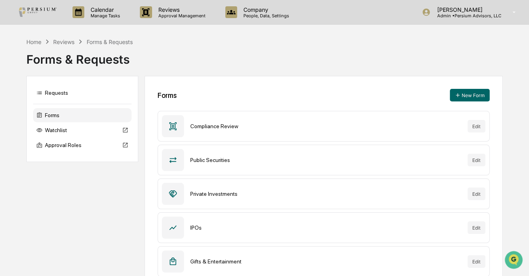
click at [67, 46] on div "Forms & Requests" at bounding box center [264, 56] width 476 height 20
click at [106, 39] on div "Forms & Requests" at bounding box center [110, 42] width 46 height 7
click at [307, 13] on div "Calendar Manage Tasks Reviews Approval Management Company People, Data, Setting…" at bounding box center [264, 12] width 529 height 25
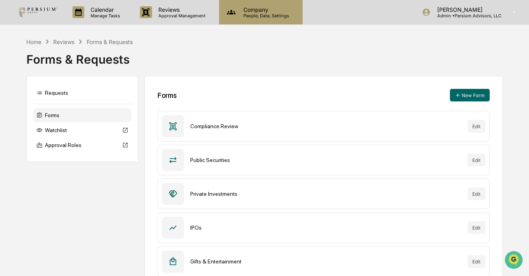
click at [270, 16] on p "People, Data, Settings" at bounding box center [265, 16] width 56 height 6
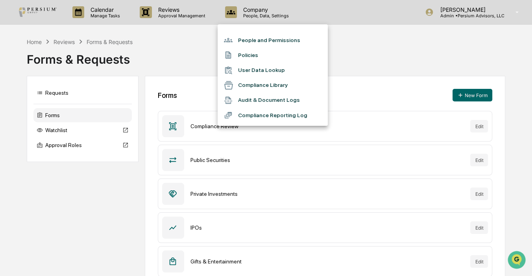
click at [269, 115] on li "Compliance Reporting Log" at bounding box center [273, 115] width 110 height 15
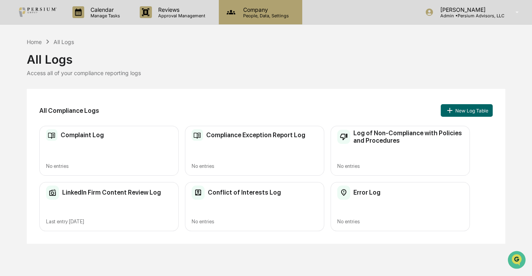
click at [264, 16] on p "People, Data, Settings" at bounding box center [265, 16] width 56 height 6
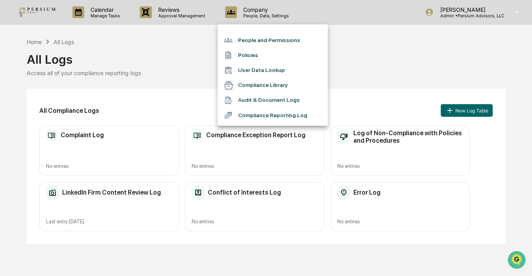
click at [255, 99] on li "Audit & Document Logs" at bounding box center [273, 100] width 110 height 15
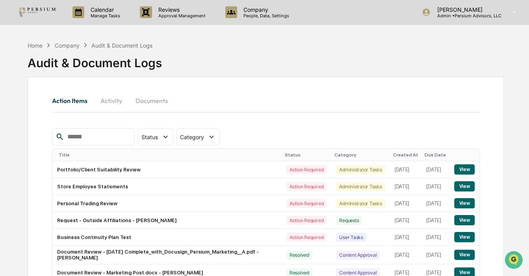
click at [124, 97] on button "Activity" at bounding box center [111, 100] width 35 height 19
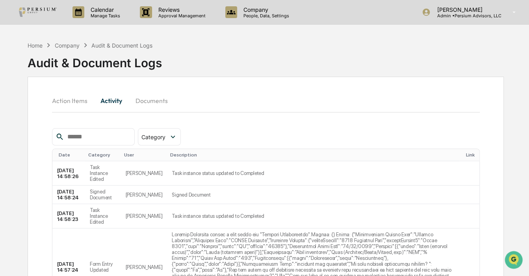
click at [147, 102] on button "Documents" at bounding box center [151, 100] width 45 height 19
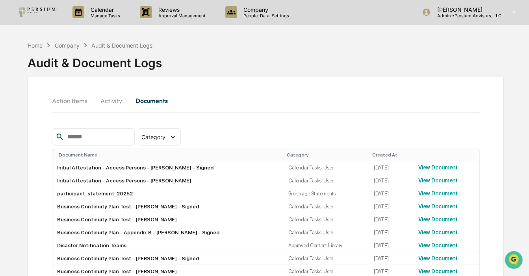
click at [110, 102] on button "Activity" at bounding box center [111, 100] width 35 height 19
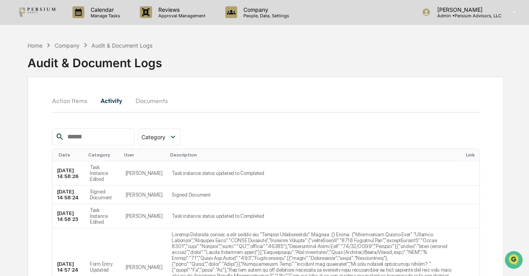
click at [108, 137] on input "text" at bounding box center [97, 137] width 67 height 10
type input "****"
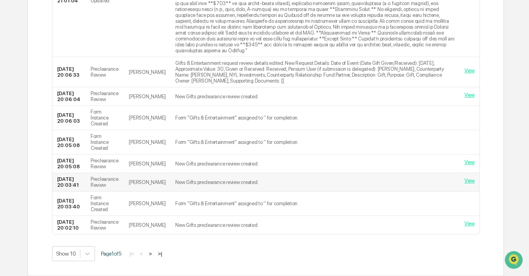
scroll to position [255, 0]
click at [163, 253] on button ">|" at bounding box center [160, 254] width 9 height 7
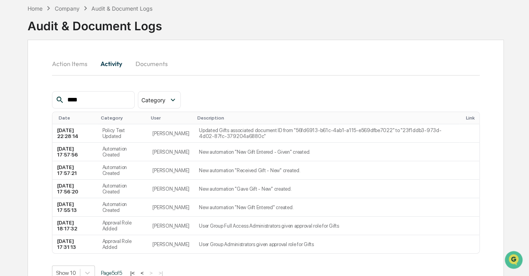
scroll to position [58, 0]
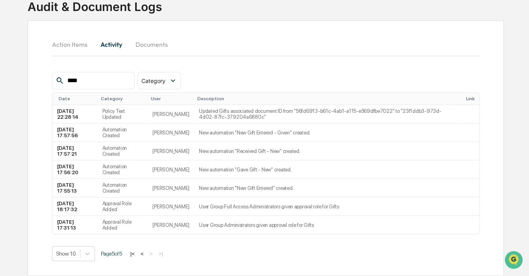
click at [146, 254] on button "<" at bounding box center [142, 254] width 8 height 7
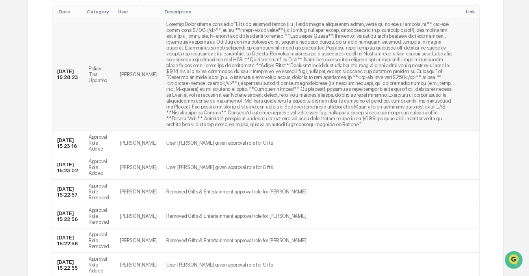
scroll to position [201, 0]
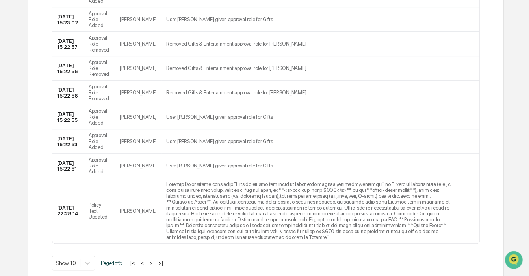
click at [146, 260] on button "<" at bounding box center [142, 263] width 8 height 7
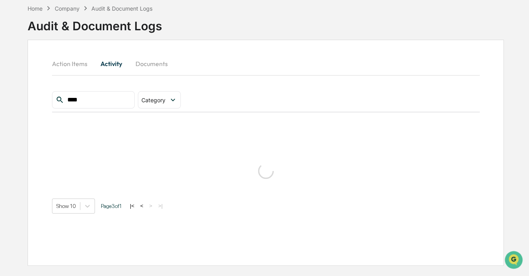
scroll to position [255, 0]
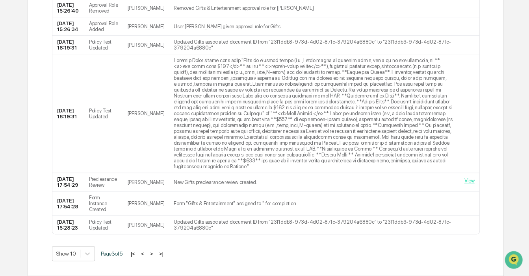
click at [147, 255] on button "<" at bounding box center [143, 254] width 8 height 7
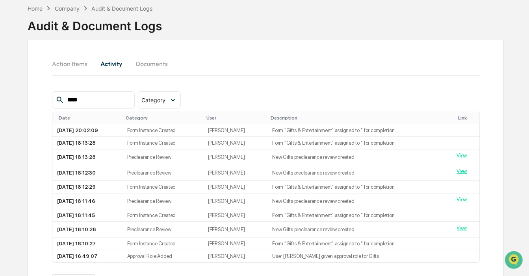
scroll to position [67, 0]
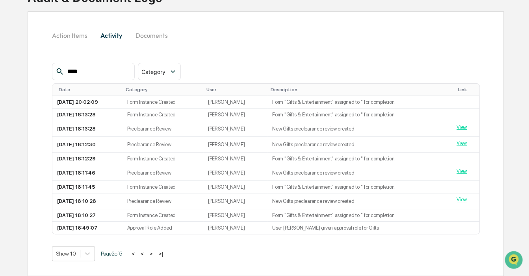
click at [145, 254] on button "<" at bounding box center [142, 254] width 8 height 7
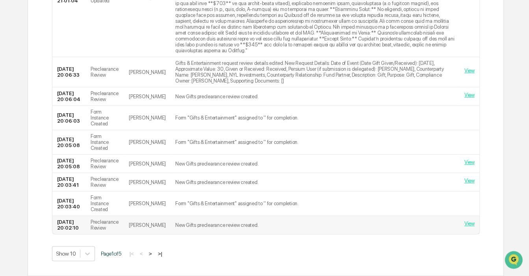
scroll to position [0, 0]
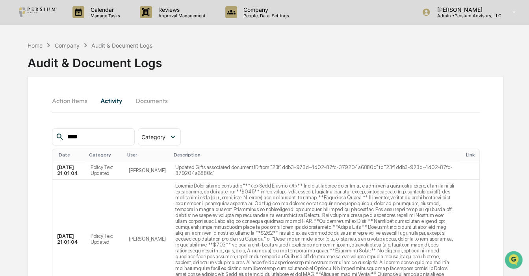
click at [79, 102] on button "Action Items" at bounding box center [73, 100] width 42 height 19
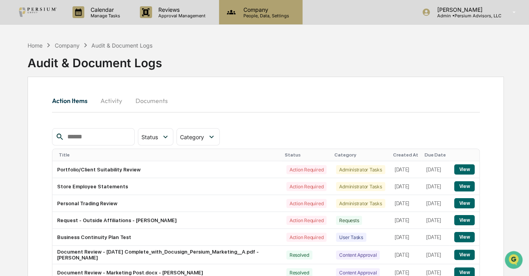
click at [256, 19] on div "Company People, Data, Settings" at bounding box center [260, 12] width 83 height 24
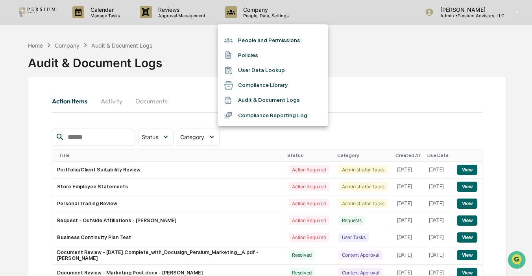
click at [120, 13] on div at bounding box center [266, 138] width 532 height 276
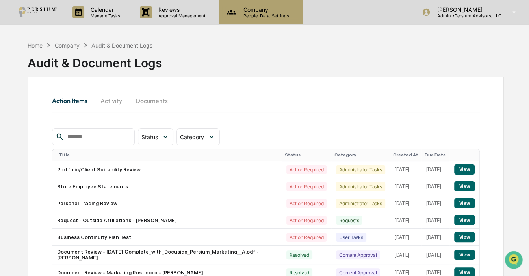
click at [267, 16] on p "People, Data, Settings" at bounding box center [265, 16] width 56 height 6
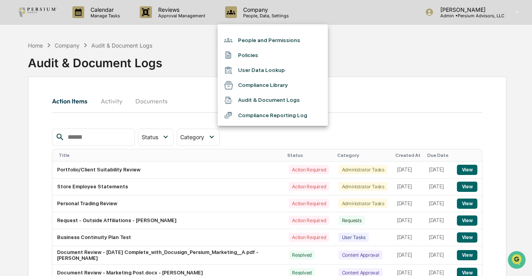
click at [270, 118] on li "Compliance Reporting Log" at bounding box center [273, 115] width 110 height 15
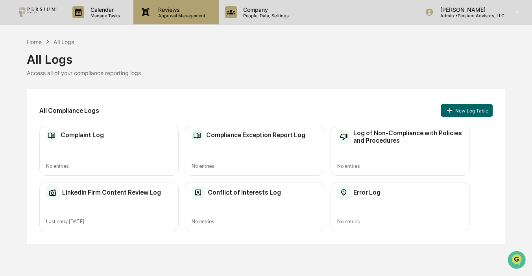
click at [161, 16] on p "Approval Management" at bounding box center [181, 16] width 58 height 6
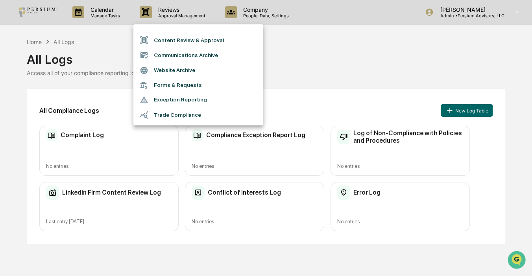
click at [120, 20] on div at bounding box center [266, 138] width 532 height 276
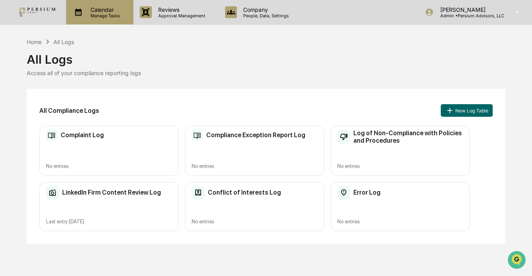
click at [100, 11] on p "Calendar" at bounding box center [104, 9] width 40 height 7
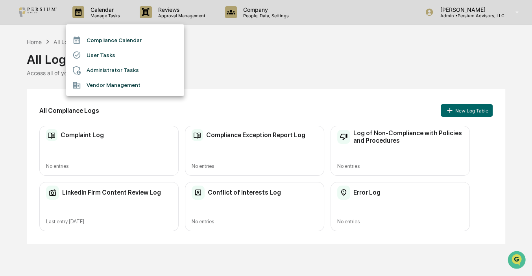
click at [368, 61] on div at bounding box center [266, 138] width 532 height 276
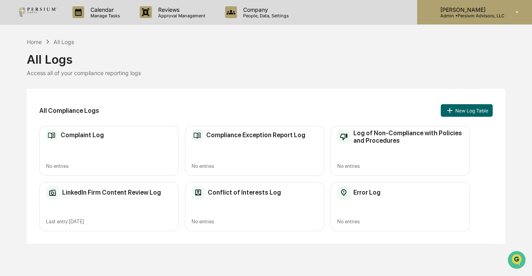
click at [464, 16] on p "Admin • Persium Advisors, LLC" at bounding box center [469, 16] width 70 height 6
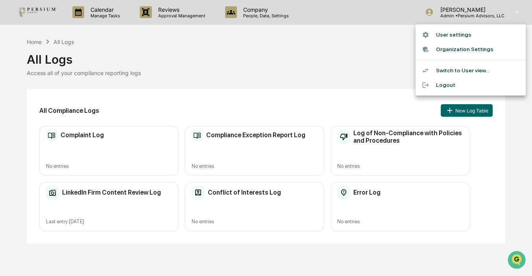
click at [449, 69] on li "Switch to User view..." at bounding box center [471, 70] width 110 height 15
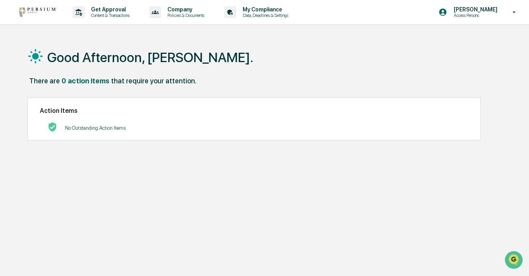
click at [217, 61] on div "Good Afternoon, [PERSON_NAME]." at bounding box center [266, 56] width 476 height 39
click at [109, 26] on div "Get Approval Content & Transactions Company Policies & Documents My Compliance …" at bounding box center [264, 157] width 529 height 314
click at [111, 11] on p "Get Approval" at bounding box center [109, 9] width 49 height 6
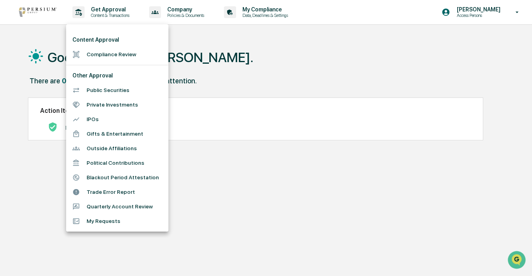
click at [98, 128] on li "Gifts & Entertainment" at bounding box center [117, 134] width 102 height 15
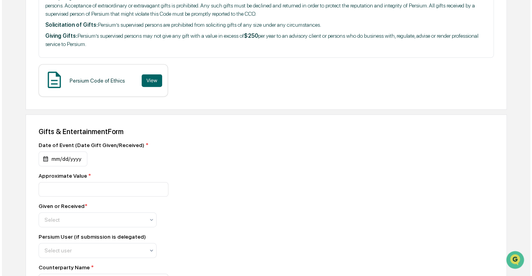
scroll to position [250, 0]
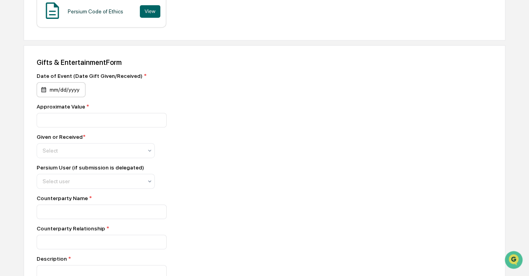
click at [45, 93] on div "mm/dd/yyyy" at bounding box center [61, 89] width 49 height 15
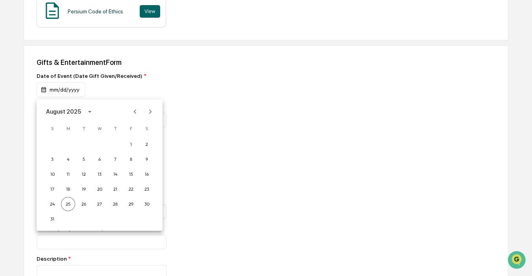
click at [83, 110] on button "calendar view is open, switch to year view" at bounding box center [89, 112] width 13 height 13
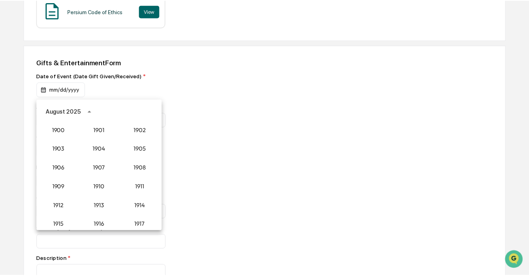
scroll to position [729, 0]
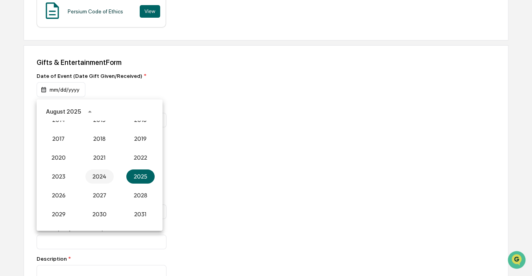
click at [100, 176] on button "2024" at bounding box center [99, 177] width 28 height 14
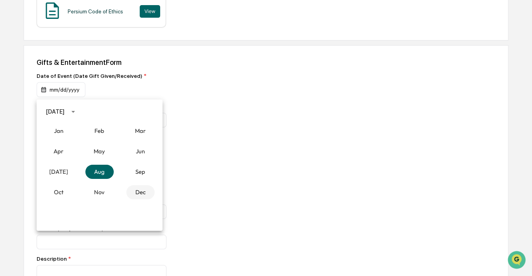
click at [135, 191] on button "Dec" at bounding box center [140, 193] width 28 height 14
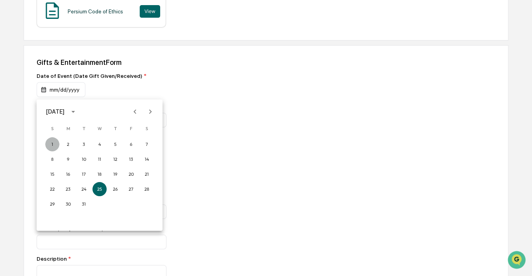
click at [51, 144] on button "1" at bounding box center [52, 144] width 14 height 14
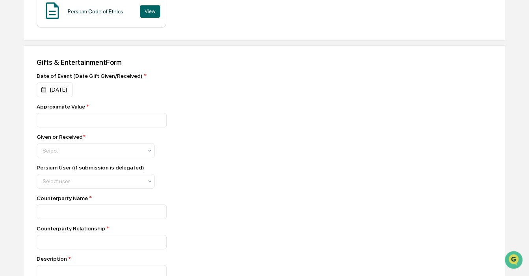
click at [260, 100] on div "Date of Event (Date Gift Given/Received) * [DATE] Approximate Value * Given or …" at bounding box center [175, 257] width 276 height 369
click at [46, 122] on input "number" at bounding box center [102, 120] width 130 height 15
click at [63, 120] on input "number" at bounding box center [102, 120] width 130 height 15
type input "*****"
click at [64, 154] on div at bounding box center [93, 151] width 100 height 8
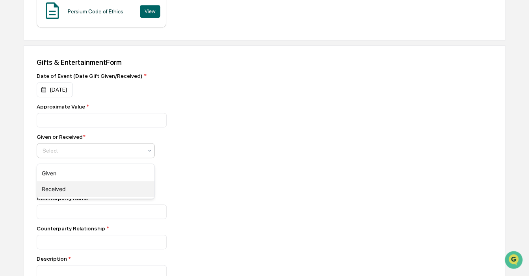
click at [55, 187] on div "Received" at bounding box center [95, 190] width 117 height 16
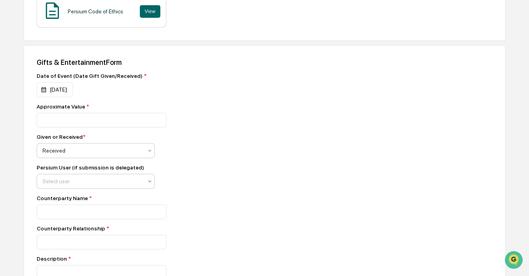
click at [62, 185] on div at bounding box center [93, 182] width 100 height 8
click at [263, 168] on div "Date of Event (Date Gift Given/Received) * [DATE] Approximate Value * ***** Giv…" at bounding box center [175, 257] width 276 height 369
click at [244, 135] on div "Date of Event (Date Gift Given/Received) * [DATE] Approximate Value * ***** Giv…" at bounding box center [175, 257] width 276 height 369
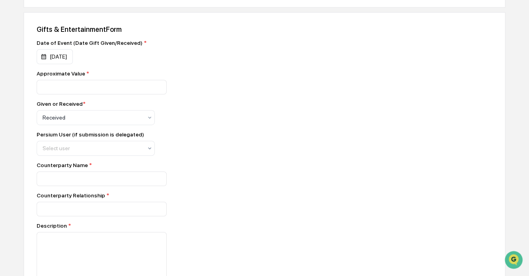
scroll to position [322, 0]
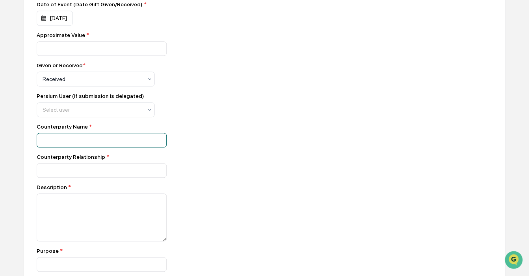
click at [102, 56] on input at bounding box center [102, 48] width 130 height 15
type input "**********"
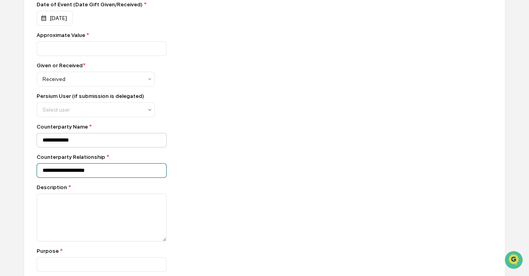
type input "**********"
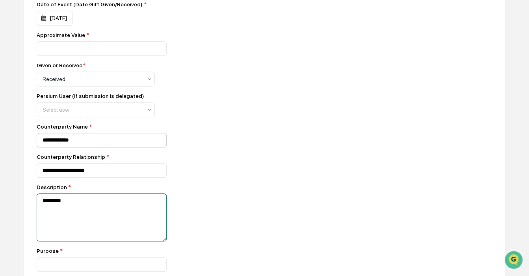
type textarea "*********"
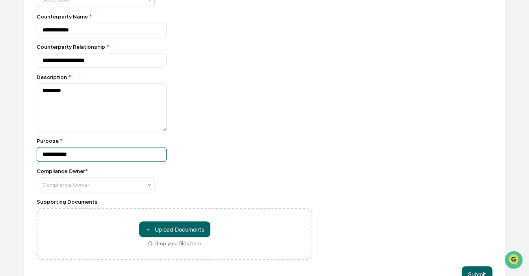
scroll to position [433, 0]
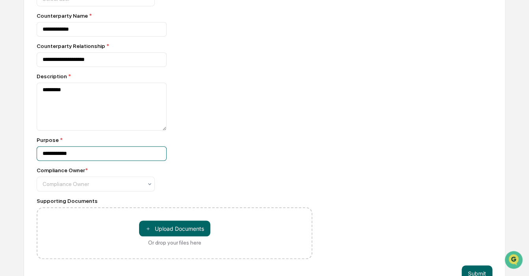
type input "**********"
click at [263, 122] on div "*********" at bounding box center [175, 107] width 276 height 48
click at [129, 200] on div "**********" at bounding box center [175, 74] width 276 height 369
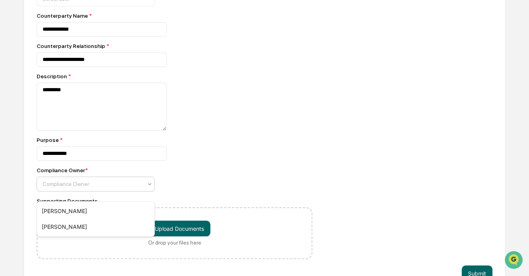
click at [132, 188] on div at bounding box center [93, 184] width 100 height 8
click at [80, 224] on div "[PERSON_NAME]" at bounding box center [95, 227] width 117 height 16
click at [260, 156] on div "**********" at bounding box center [175, 154] width 276 height 15
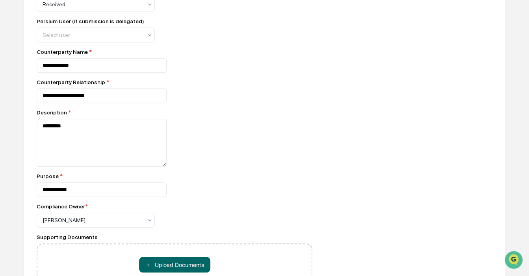
scroll to position [281, 0]
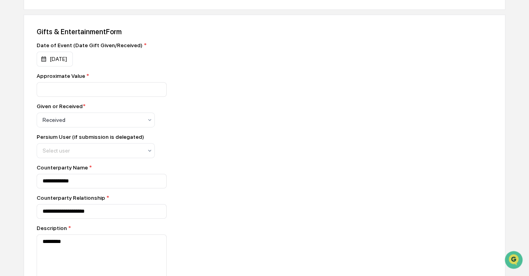
click at [296, 120] on div "Given or Received * Received" at bounding box center [175, 115] width 276 height 24
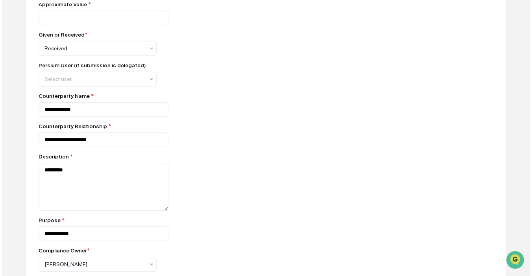
scroll to position [460, 0]
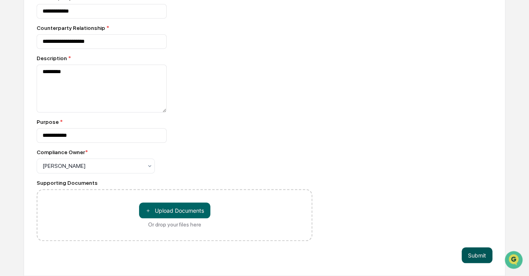
click at [468, 251] on button "Submit" at bounding box center [477, 256] width 31 height 16
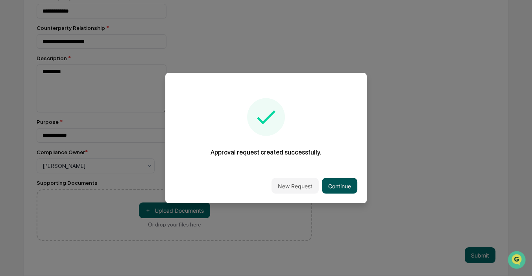
click at [344, 185] on button "Continue" at bounding box center [339, 186] width 35 height 16
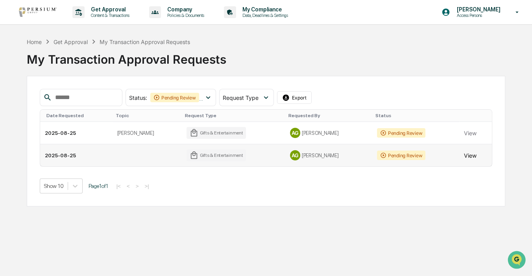
click at [465, 155] on button "View" at bounding box center [470, 156] width 13 height 16
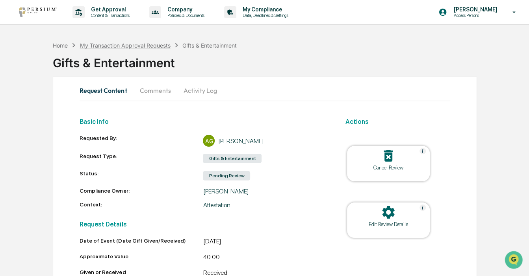
click at [130, 45] on div "My Transaction Approval Requests" at bounding box center [125, 45] width 91 height 7
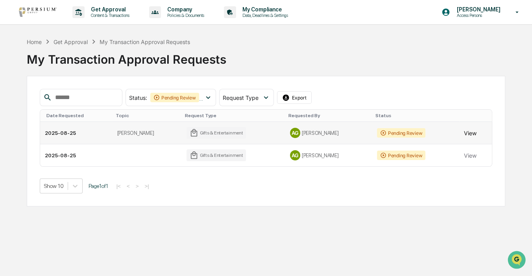
click at [465, 132] on button "View" at bounding box center [470, 133] width 13 height 16
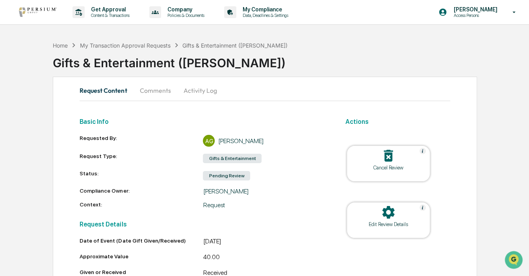
click at [148, 93] on button "Comments" at bounding box center [155, 90] width 44 height 19
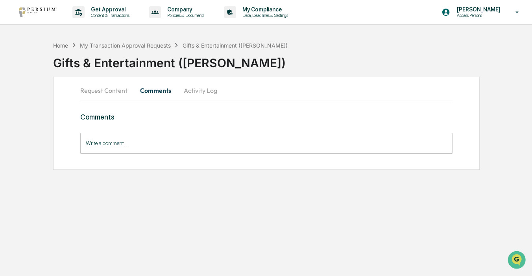
click at [136, 52] on div "Gifts & Entertainment ([PERSON_NAME])" at bounding box center [292, 60] width 479 height 20
click at [136, 42] on div "My Transaction Approval Requests" at bounding box center [125, 45] width 91 height 7
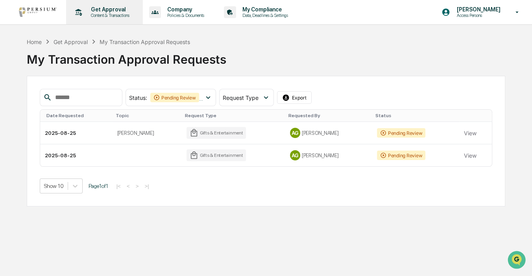
click at [98, 11] on p "Get Approval" at bounding box center [109, 9] width 49 height 6
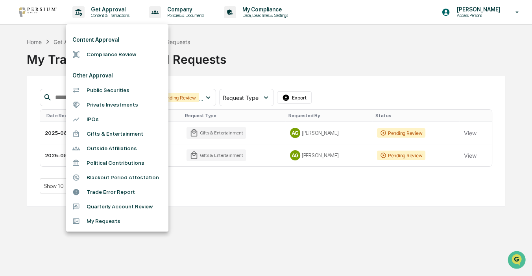
click at [99, 223] on li "My Requests" at bounding box center [117, 221] width 102 height 15
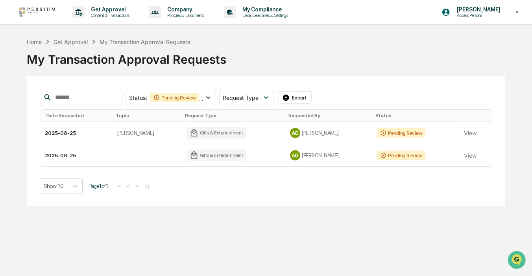
click at [64, 39] on div "Get Approval" at bounding box center [71, 42] width 34 height 7
click at [390, 76] on div "Status : Pending Review Action Required Select/Deselect All Pending Review Acti…" at bounding box center [266, 141] width 479 height 131
click at [481, 17] on p "Access Persons" at bounding box center [478, 16] width 54 height 6
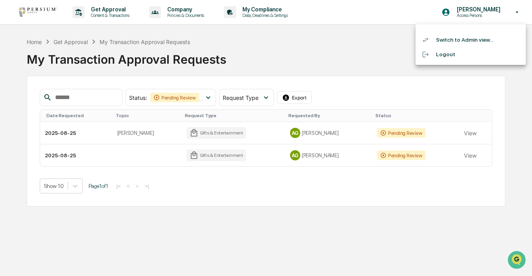
click at [463, 35] on li "Switch to Admin view..." at bounding box center [471, 40] width 110 height 15
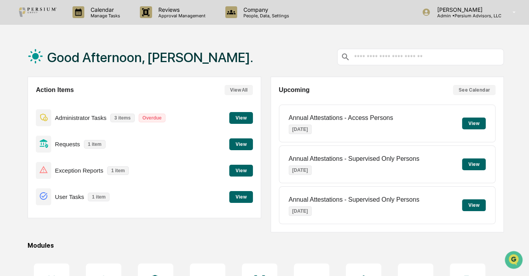
click at [237, 121] on button "View" at bounding box center [241, 118] width 24 height 12
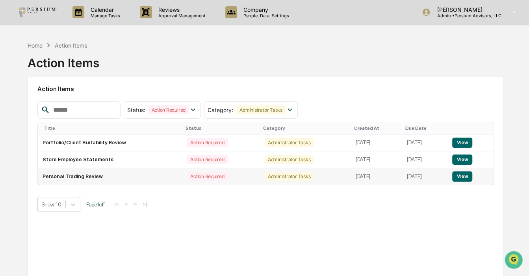
click at [193, 182] on td "Action Required" at bounding box center [221, 177] width 78 height 17
click at [190, 160] on div "Action Required" at bounding box center [207, 159] width 40 height 9
click at [106, 11] on p "Calendar" at bounding box center [104, 9] width 40 height 7
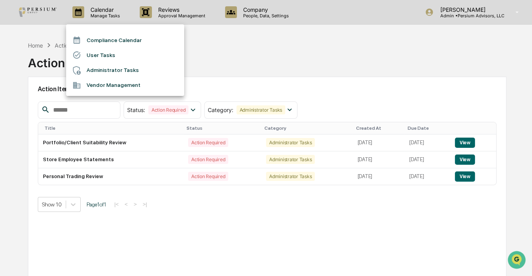
click at [20, 43] on div at bounding box center [266, 138] width 532 height 276
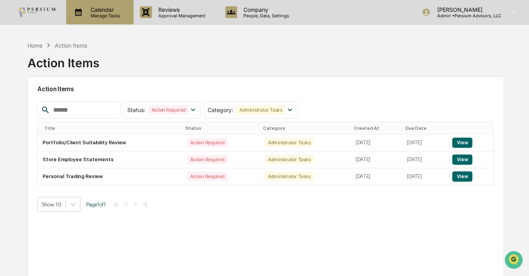
click at [91, 17] on p "Manage Tasks" at bounding box center [104, 16] width 40 height 6
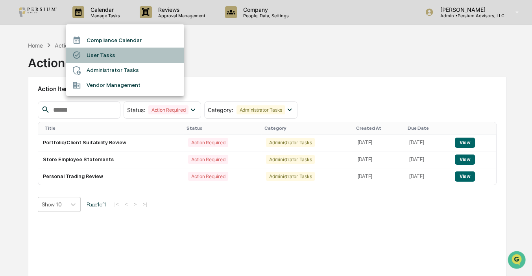
click at [104, 56] on li "User Tasks" at bounding box center [125, 55] width 118 height 15
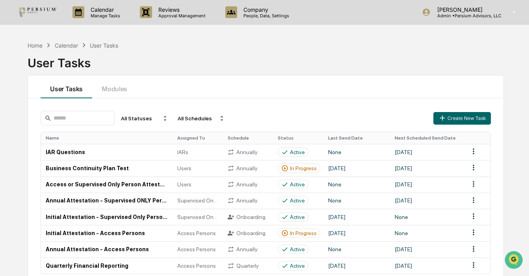
click at [259, 64] on div "User Tasks" at bounding box center [266, 60] width 476 height 20
click at [235, 70] on div "User Tasks" at bounding box center [266, 62] width 476 height 24
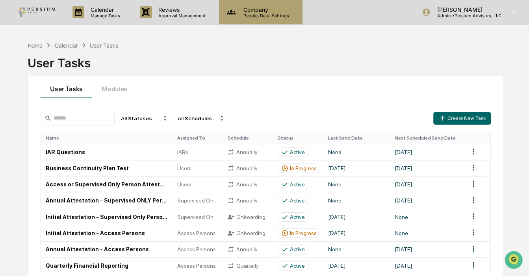
click at [241, 23] on div "Company People, Data, Settings" at bounding box center [260, 12] width 83 height 24
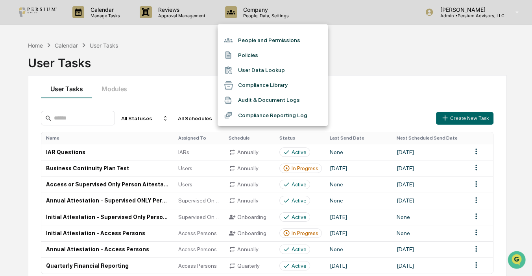
click at [187, 34] on div at bounding box center [266, 138] width 532 height 276
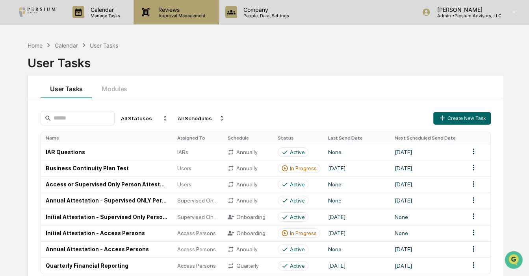
click at [161, 12] on p "Reviews" at bounding box center [181, 9] width 58 height 7
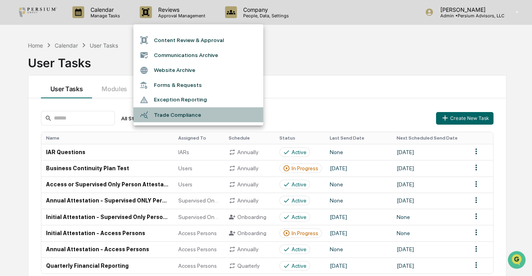
click at [170, 118] on li "Trade Compliance" at bounding box center [199, 115] width 130 height 15
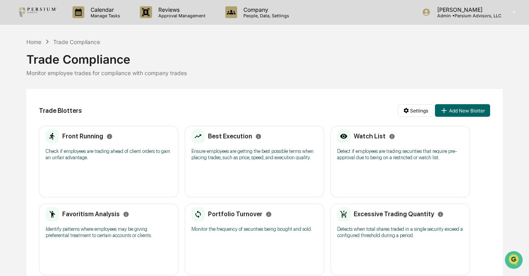
click at [70, 136] on h2 "Front Running" at bounding box center [82, 136] width 41 height 7
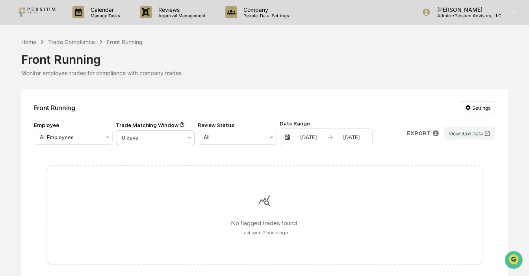
click at [100, 139] on div at bounding box center [70, 138] width 61 height 8
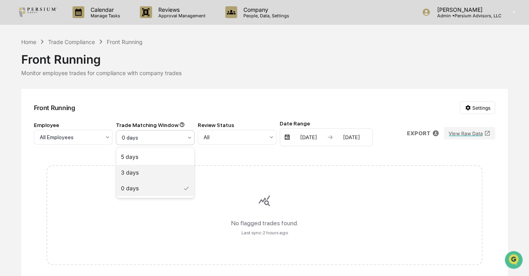
click at [153, 169] on div "3 days" at bounding box center [155, 173] width 78 height 16
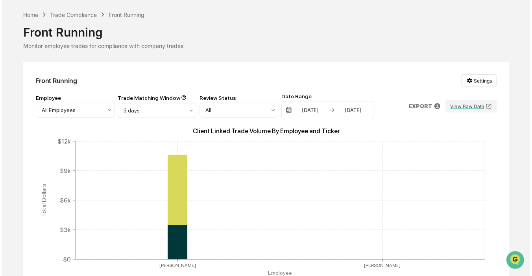
scroll to position [143, 0]
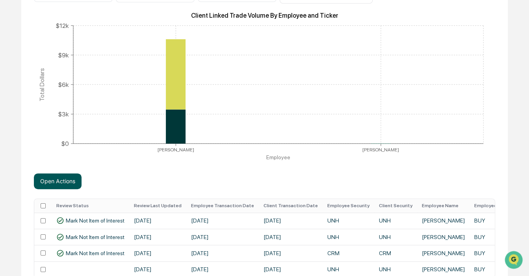
click at [63, 179] on button "Open Actions" at bounding box center [58, 182] width 48 height 16
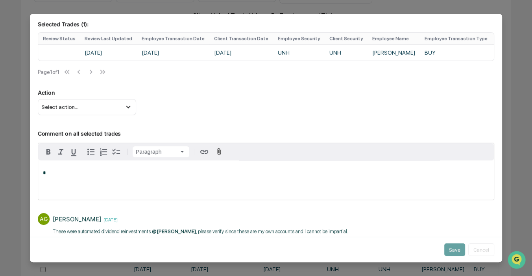
scroll to position [67, 0]
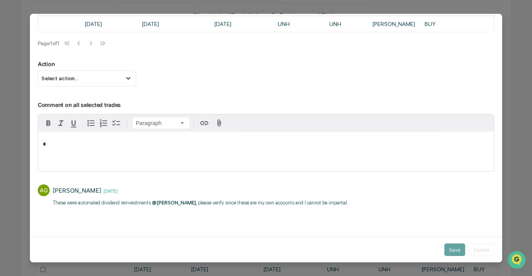
click at [111, 205] on p "​These were automated dividend reinvestments. @[PERSON_NAME] , please verify si…" at bounding box center [201, 203] width 296 height 8
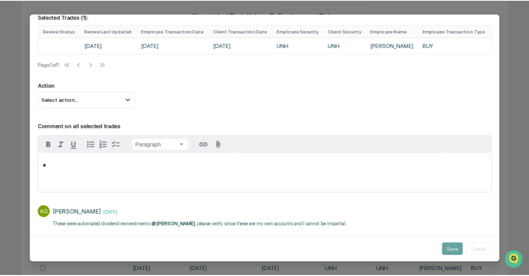
scroll to position [0, 0]
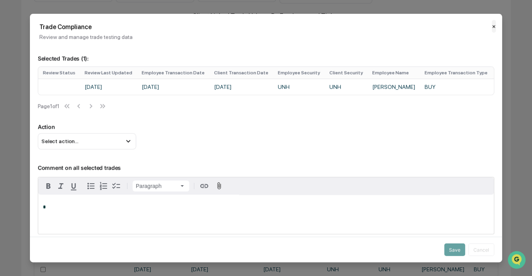
click at [492, 27] on button "✕" at bounding box center [494, 26] width 4 height 13
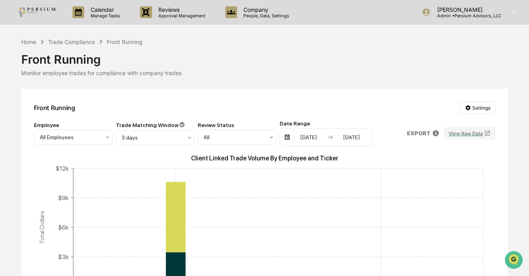
click at [76, 47] on div "Front Running" at bounding box center [264, 56] width 487 height 20
click at [75, 40] on div "Trade Compliance" at bounding box center [71, 42] width 47 height 7
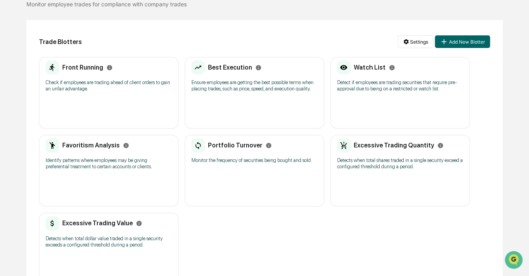
scroll to position [71, 0]
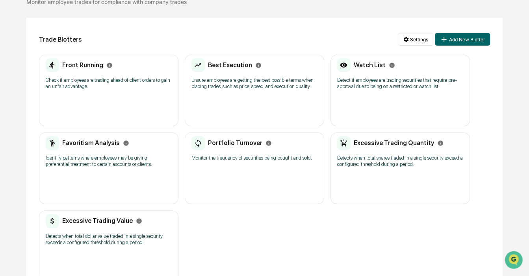
click at [385, 142] on h2 "Excessive Trading Quantity" at bounding box center [394, 142] width 80 height 7
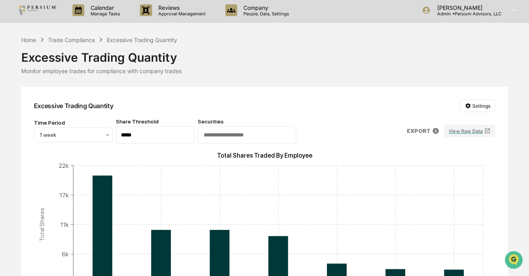
scroll to position [38, 0]
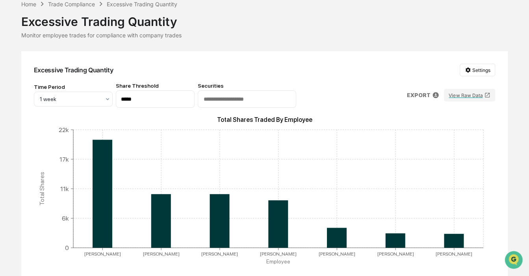
click at [218, 100] on input "text" at bounding box center [247, 99] width 88 height 7
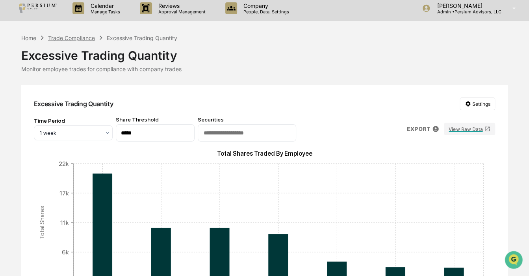
scroll to position [0, 0]
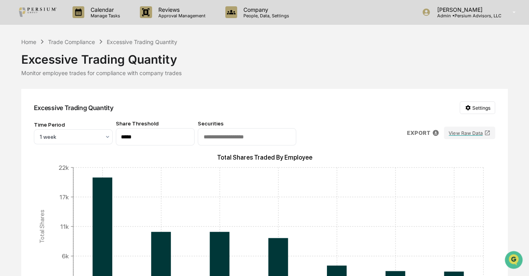
click at [75, 47] on div "Excessive Trading Quantity" at bounding box center [264, 56] width 487 height 20
click at [74, 41] on div "Trade Compliance" at bounding box center [71, 42] width 47 height 7
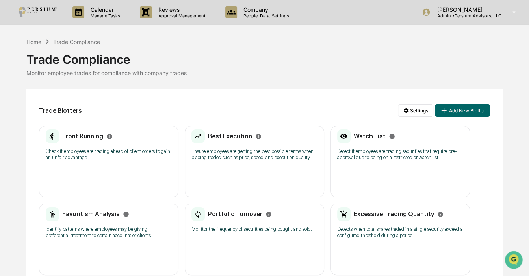
click at [372, 141] on div "Watch List" at bounding box center [366, 137] width 58 height 14
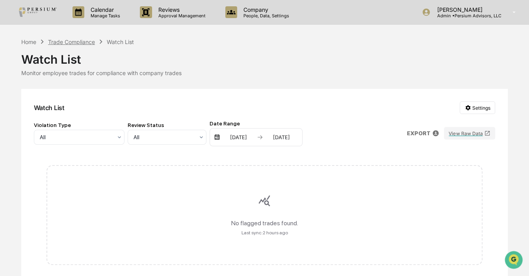
click at [61, 39] on div "Trade Compliance" at bounding box center [71, 42] width 47 height 7
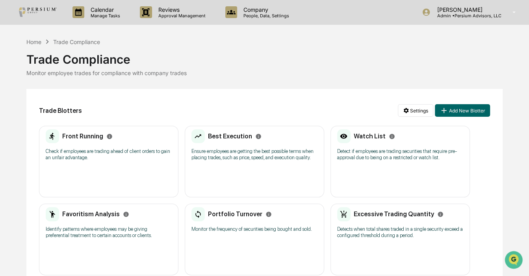
click at [94, 217] on h2 "Favoritism Analysis" at bounding box center [91, 214] width 58 height 7
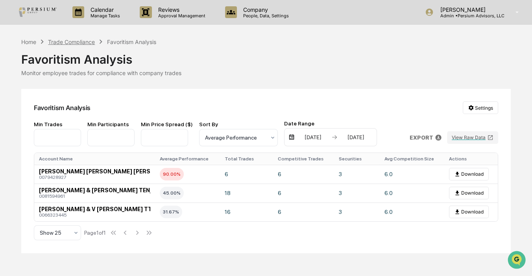
click at [70, 39] on div "Trade Compliance" at bounding box center [71, 42] width 47 height 7
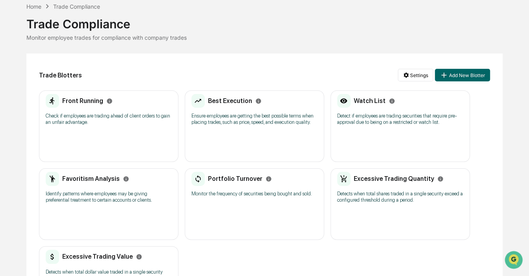
click at [244, 179] on h2 "Portfolio Turnover" at bounding box center [235, 178] width 54 height 7
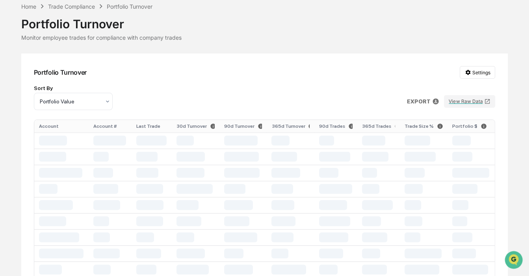
scroll to position [4, 0]
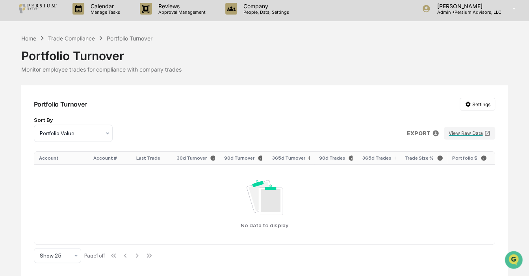
click at [79, 35] on div "Trade Compliance" at bounding box center [71, 38] width 47 height 7
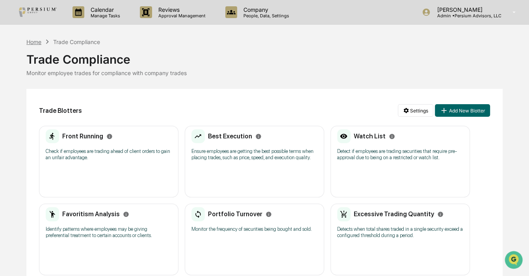
click at [38, 42] on div "Home" at bounding box center [33, 42] width 15 height 7
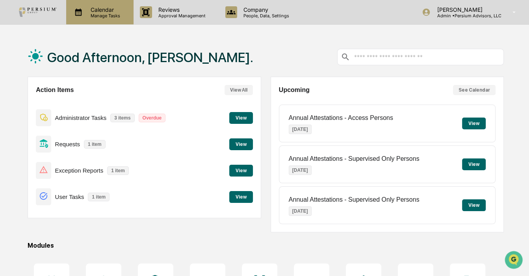
click at [115, 22] on div "Calendar Manage Tasks" at bounding box center [99, 12] width 67 height 24
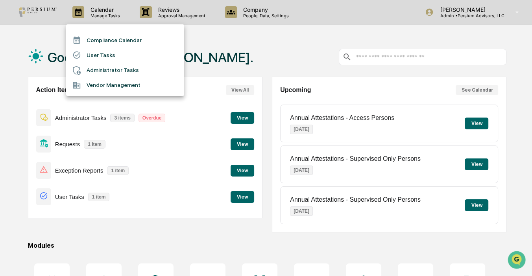
click at [113, 76] on li "Administrator Tasks" at bounding box center [125, 70] width 118 height 15
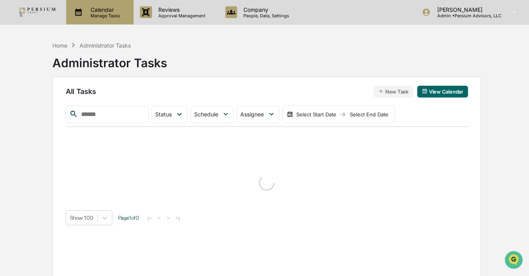
click at [97, 9] on p "Calendar" at bounding box center [104, 9] width 40 height 7
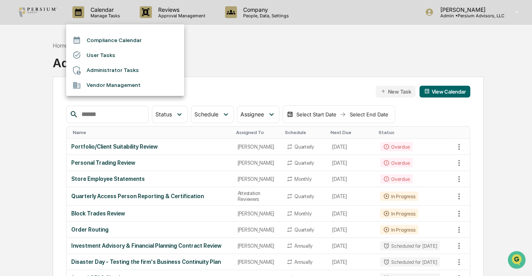
click at [105, 56] on li "User Tasks" at bounding box center [125, 55] width 118 height 15
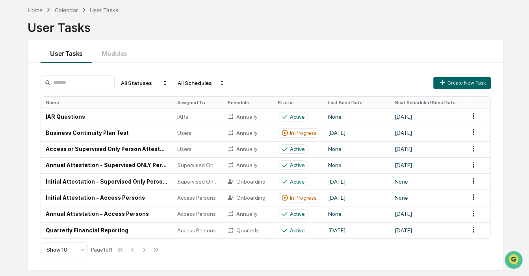
scroll to position [37, 0]
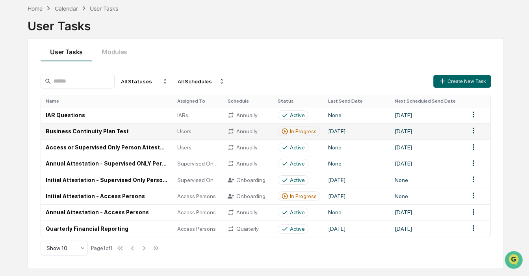
click at [297, 130] on div "In Progress" at bounding box center [303, 131] width 27 height 6
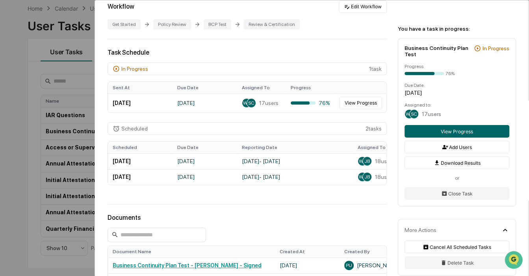
scroll to position [71, 0]
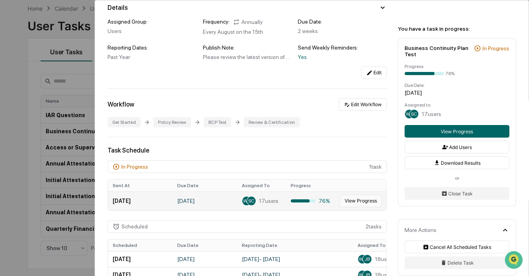
click at [354, 197] on button "View Progress" at bounding box center [360, 201] width 43 height 13
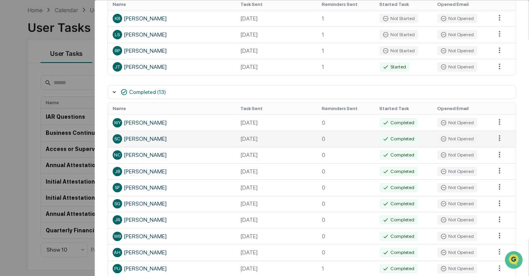
scroll to position [252, 0]
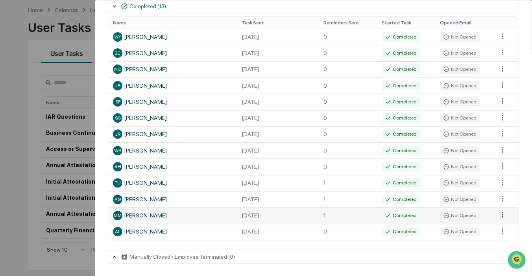
click at [493, 215] on html "Calendar Manage Tasks Reviews Approval Management Company People, Data, Setting…" at bounding box center [266, 103] width 532 height 276
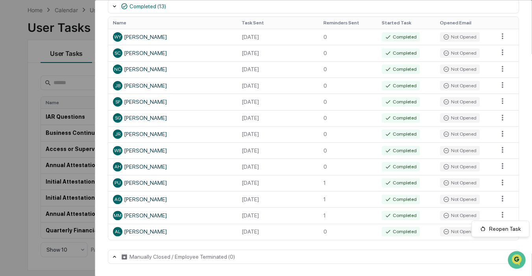
click at [189, 202] on html "Calendar Manage Tasks Reviews Approval Management Company People, Data, Setting…" at bounding box center [266, 103] width 532 height 276
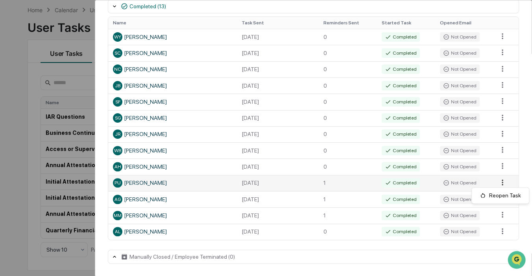
click at [496, 183] on html "Calendar Manage Tasks Reviews Approval Management Company People, Data, Setting…" at bounding box center [266, 103] width 532 height 276
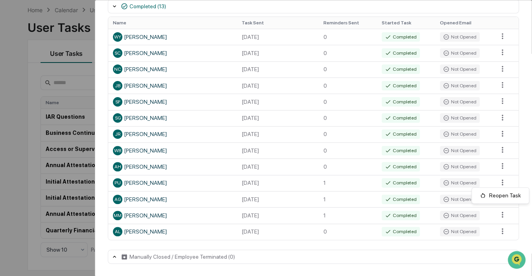
click at [197, 152] on html "Calendar Manage Tasks Reviews Approval Management Company People, Data, Setting…" at bounding box center [266, 103] width 532 height 276
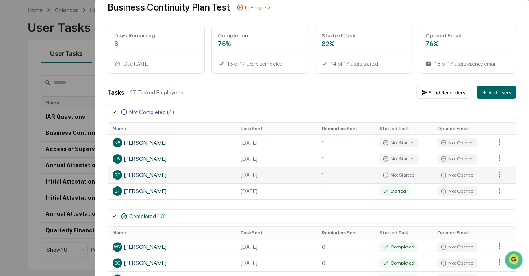
scroll to position [0, 0]
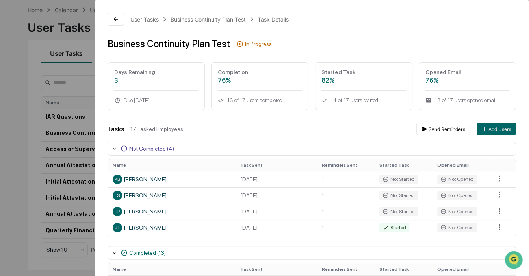
click at [21, 94] on div "User Tasks Business Continuity Plan Test Task Details Business Continuity Plan …" at bounding box center [264, 138] width 529 height 276
click at [43, 112] on div "User Tasks Business Continuity Plan Test Task Details Business Continuity Plan …" at bounding box center [264, 138] width 529 height 276
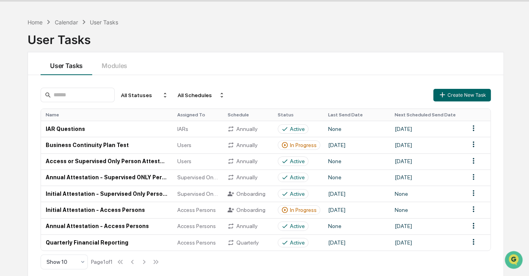
scroll to position [35, 0]
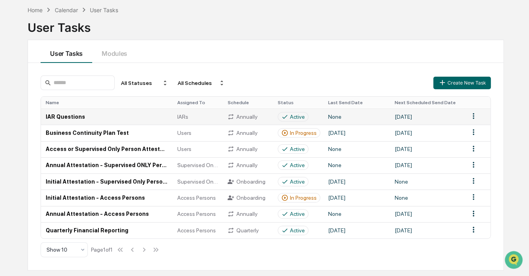
click at [84, 112] on td "IAR Questions" at bounding box center [107, 117] width 132 height 16
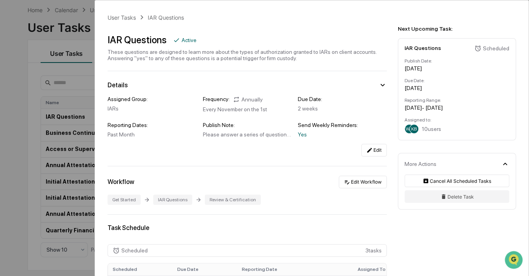
click at [56, 141] on div "User Tasks IAR Questions IAR Questions Active These questions are designed to l…" at bounding box center [264, 138] width 529 height 276
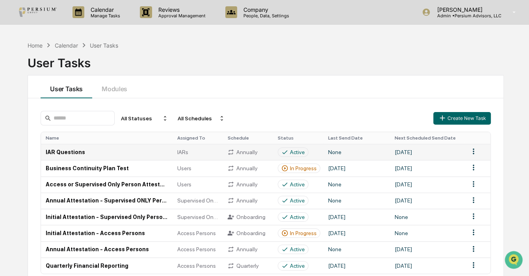
click at [96, 154] on td "IAR Questions" at bounding box center [107, 152] width 132 height 16
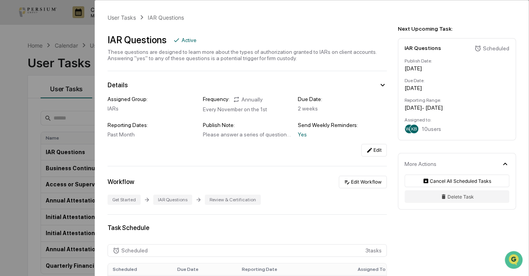
click at [130, 135] on div "Past Month" at bounding box center [152, 135] width 89 height 6
click at [370, 159] on div "User Tasks IAR Questions IAR Questions Active These questions are designed to l…" at bounding box center [312, 245] width 434 height 490
click at [371, 156] on button "Edit" at bounding box center [374, 150] width 26 height 13
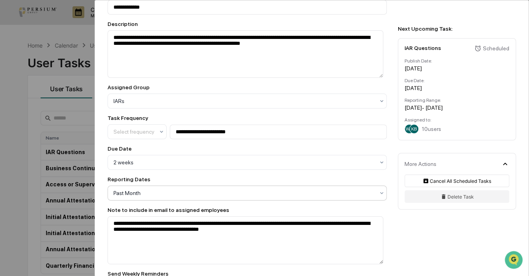
scroll to position [143, 0]
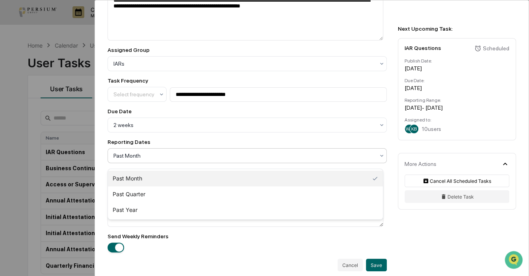
click at [150, 160] on div at bounding box center [243, 156] width 261 height 8
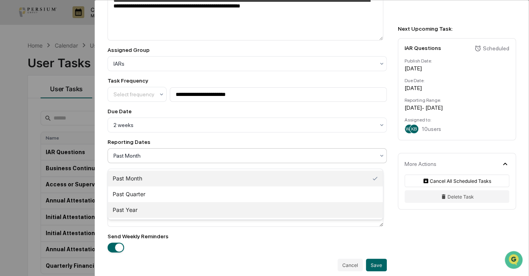
click at [141, 209] on div "Past Year" at bounding box center [245, 210] width 275 height 16
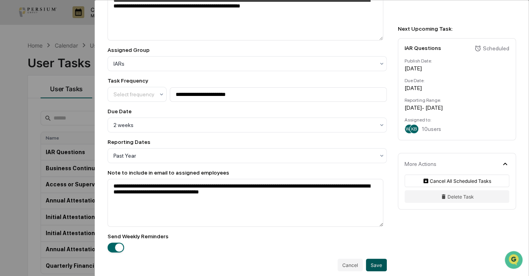
click at [377, 269] on button "Save" at bounding box center [376, 265] width 21 height 13
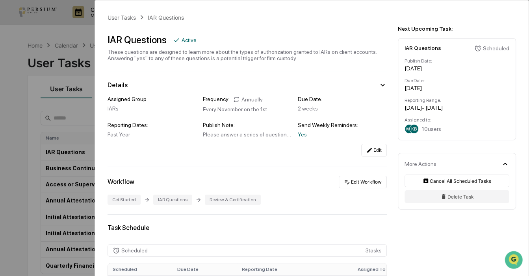
click at [37, 119] on div "User Tasks IAR Questions IAR Questions Active These questions are designed to l…" at bounding box center [264, 138] width 529 height 276
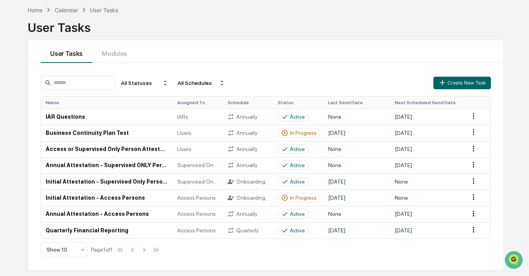
scroll to position [35, 0]
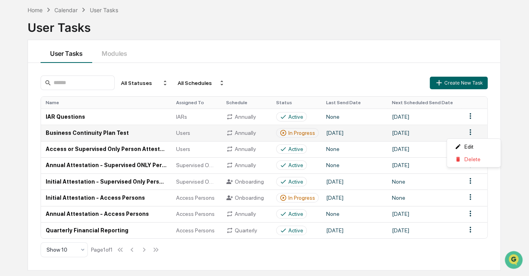
click at [471, 132] on html "Calendar Manage Tasks Reviews Approval Management Company People, Data, Setting…" at bounding box center [264, 103] width 529 height 276
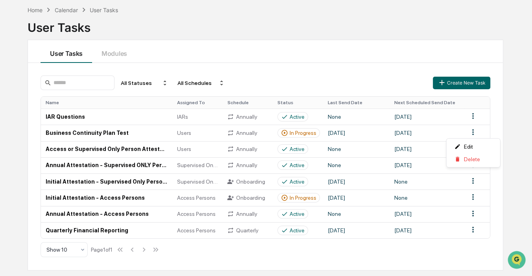
click at [303, 133] on html "Calendar Manage Tasks Reviews Approval Management Company People, Data, Setting…" at bounding box center [266, 103] width 532 height 276
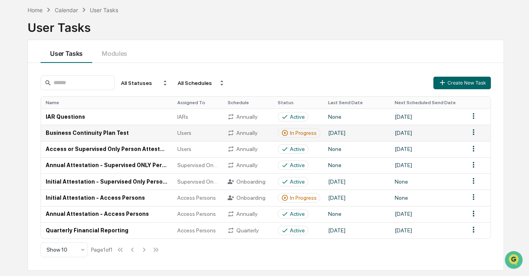
click at [124, 133] on td "Business Continuity Plan Test" at bounding box center [107, 133] width 132 height 16
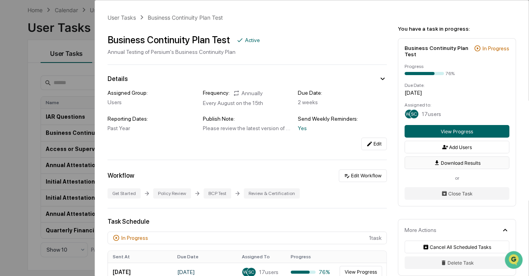
click at [476, 166] on button "Download Results" at bounding box center [456, 163] width 105 height 13
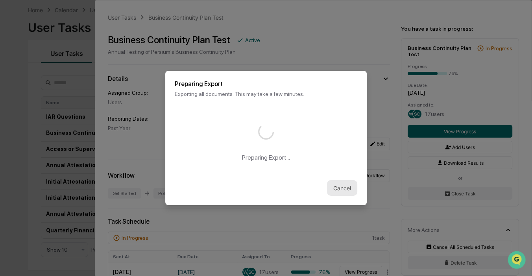
click at [338, 187] on button "Cancel" at bounding box center [342, 188] width 30 height 16
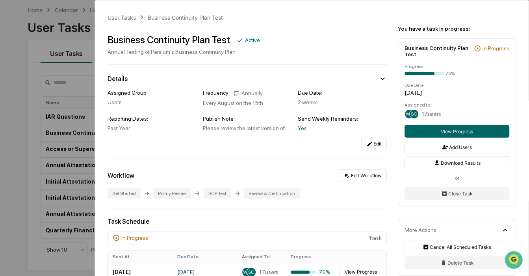
click at [18, 169] on div "User Tasks Business Continuity Plan Test Business Continuity Plan Test Active A…" at bounding box center [264, 138] width 529 height 276
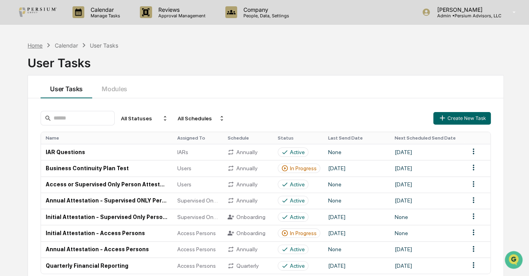
click at [36, 45] on div "Home" at bounding box center [35, 45] width 15 height 7
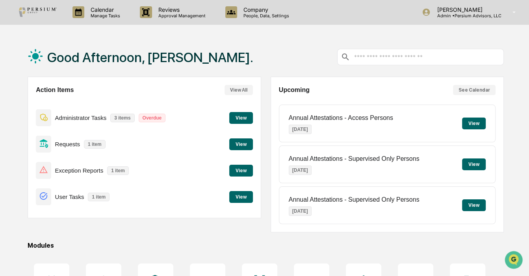
scroll to position [106, 0]
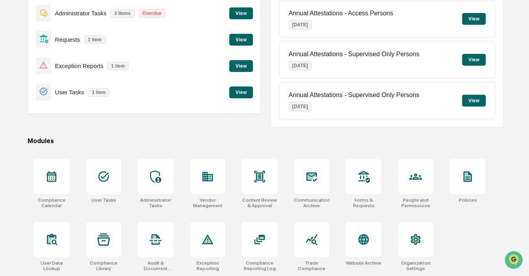
click at [240, 64] on button "View" at bounding box center [241, 66] width 24 height 12
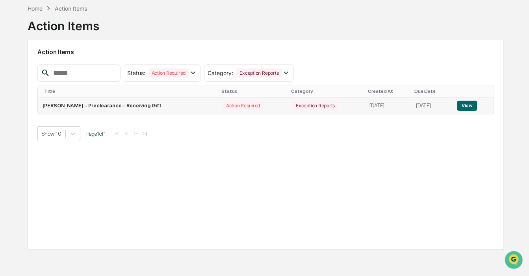
click at [467, 108] on button "View" at bounding box center [467, 106] width 20 height 10
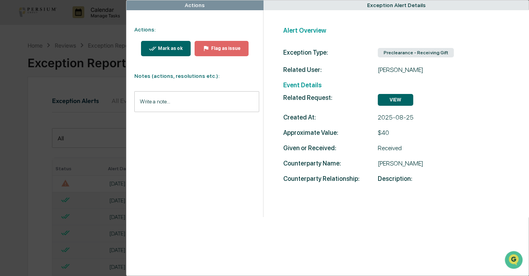
click at [161, 47] on div "Mark as ok" at bounding box center [169, 49] width 26 height 6
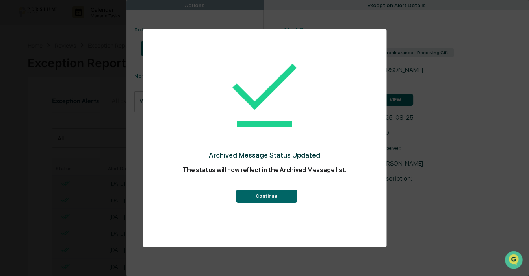
click at [246, 197] on button "Continue" at bounding box center [266, 196] width 61 height 13
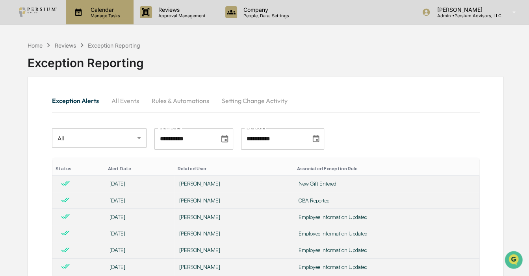
click at [87, 15] on p "Manage Tasks" at bounding box center [104, 16] width 40 height 6
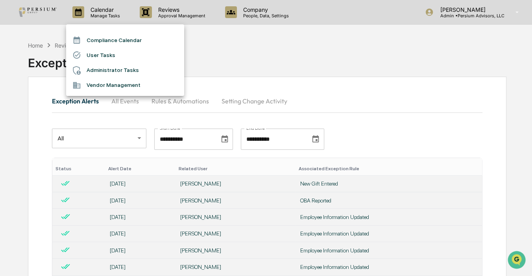
click at [39, 39] on div at bounding box center [266, 138] width 532 height 276
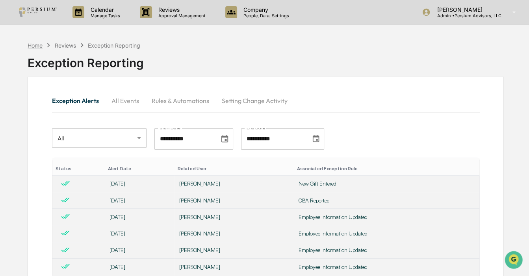
click at [37, 45] on div "Home" at bounding box center [35, 45] width 15 height 7
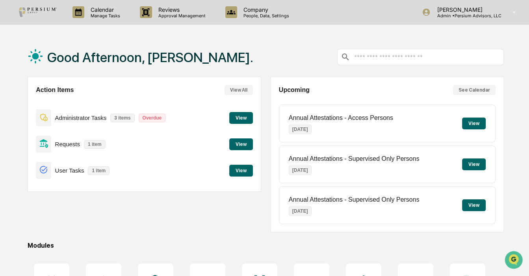
click at [234, 174] on button "View" at bounding box center [241, 171] width 24 height 12
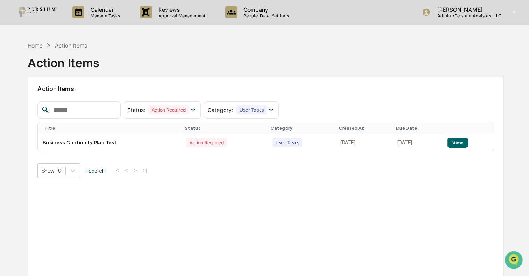
click at [37, 45] on div "Home" at bounding box center [35, 45] width 15 height 7
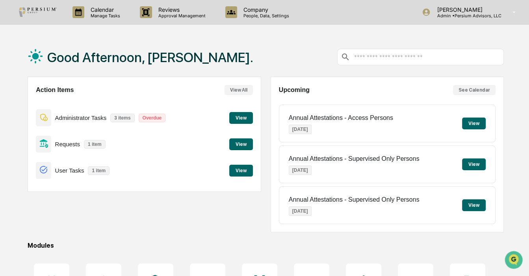
click at [239, 140] on button "View" at bounding box center [241, 145] width 24 height 12
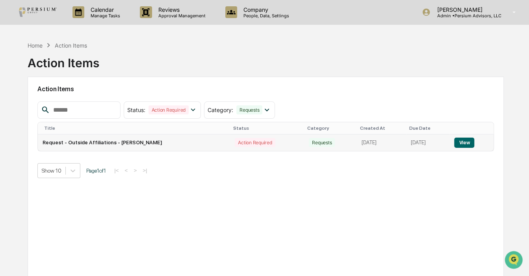
click at [465, 141] on button "View" at bounding box center [464, 143] width 20 height 10
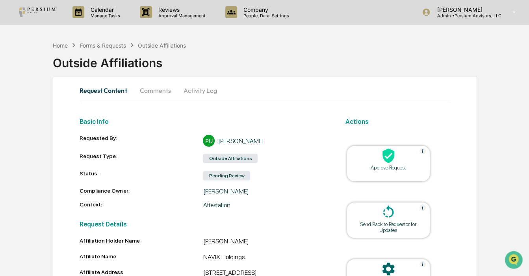
click at [374, 163] on div at bounding box center [388, 156] width 79 height 17
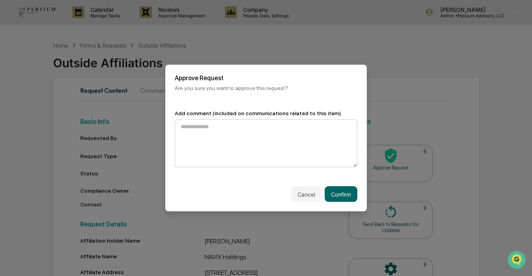
click at [258, 135] on textarea at bounding box center [266, 144] width 183 height 48
click at [306, 197] on button "Cancel" at bounding box center [306, 195] width 30 height 16
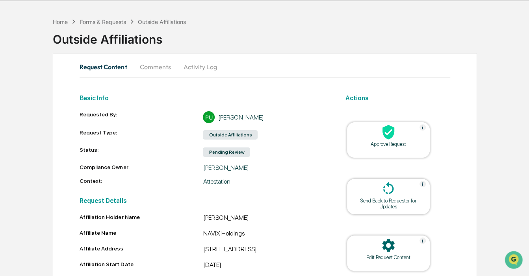
scroll to position [71, 0]
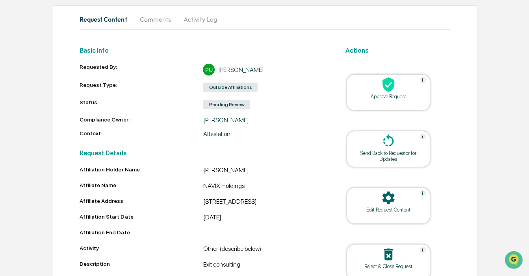
click at [394, 206] on div at bounding box center [388, 198] width 79 height 17
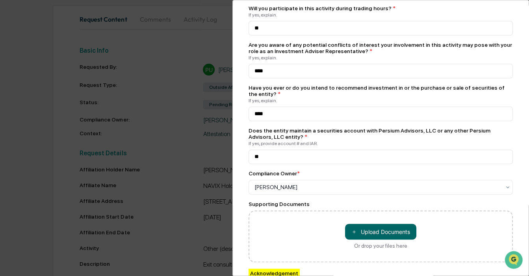
scroll to position [644, 0]
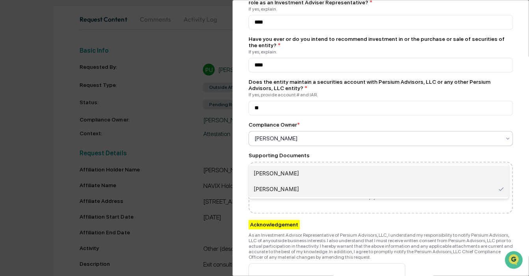
click at [291, 171] on div "[PERSON_NAME]" at bounding box center [379, 174] width 260 height 16
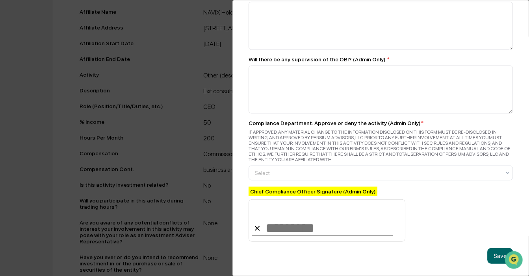
scroll to position [250, 0]
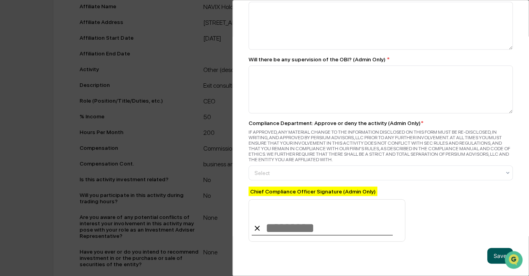
click at [492, 256] on button "Save" at bounding box center [500, 257] width 26 height 16
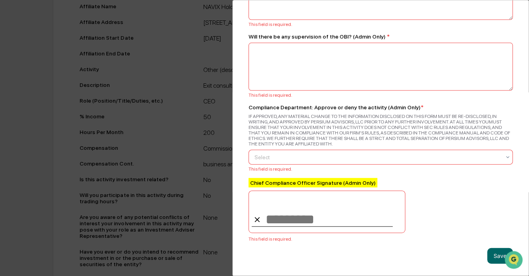
click at [210, 201] on div "**********" at bounding box center [264, 138] width 529 height 276
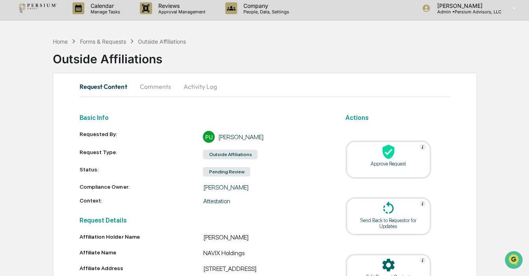
scroll to position [0, 0]
